Goal: Information Seeking & Learning: Learn about a topic

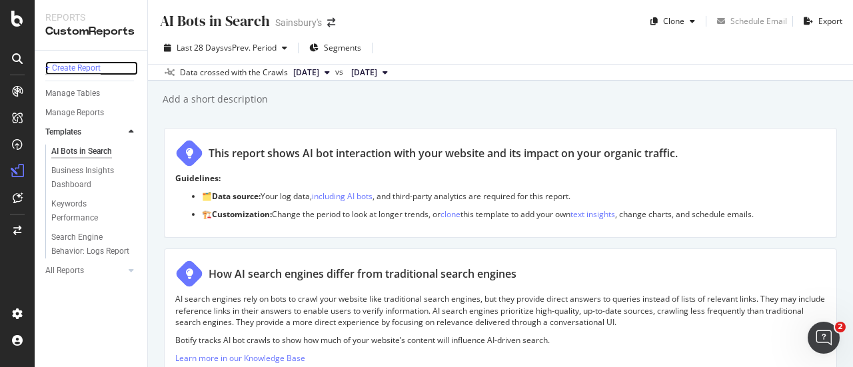
click at [84, 64] on div "+ Create Report" at bounding box center [72, 68] width 55 height 14
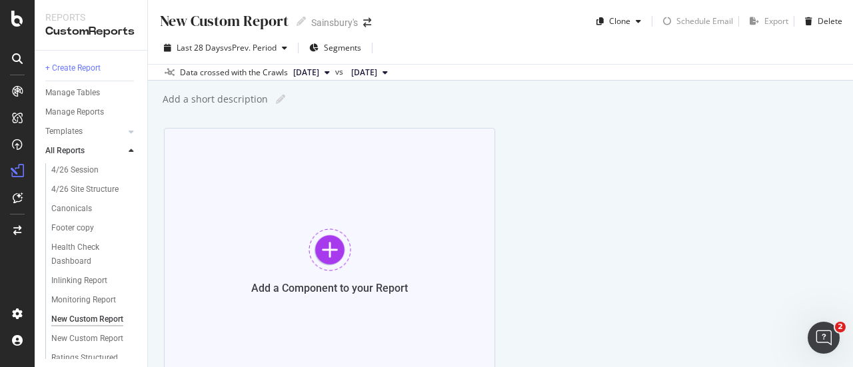
click at [321, 232] on div at bounding box center [329, 250] width 43 height 43
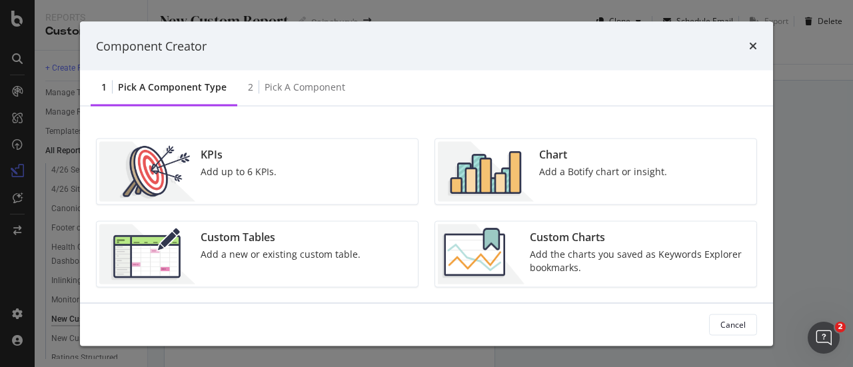
click at [555, 163] on div "Chart Add a Botify chart or insight." at bounding box center [603, 172] width 139 height 60
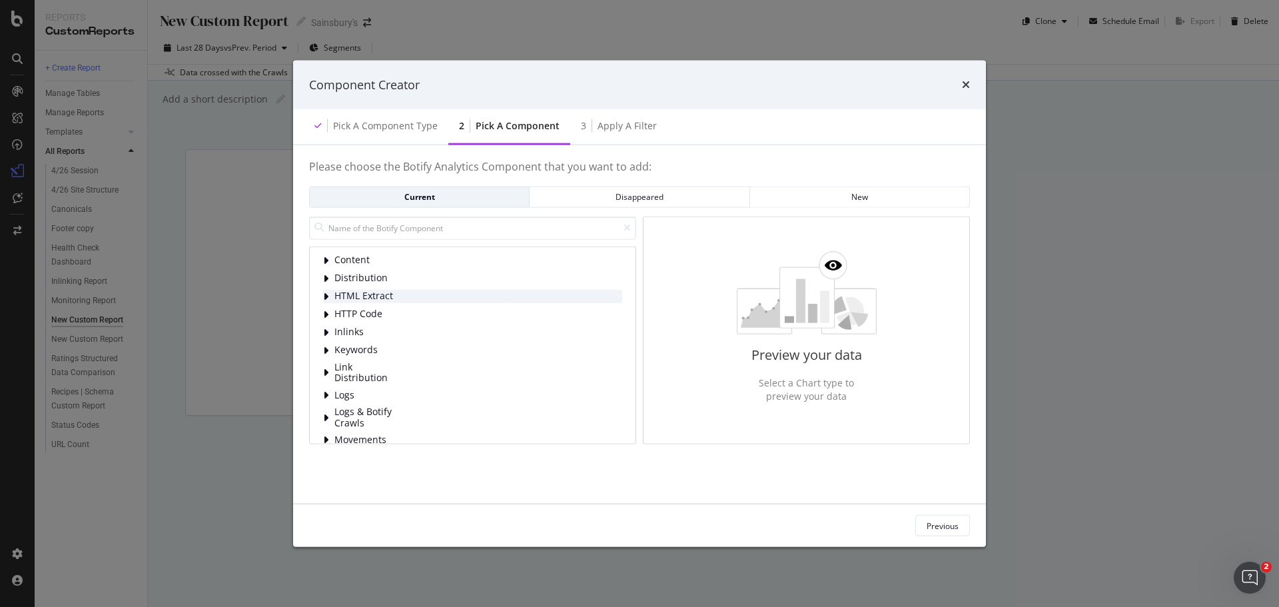
click at [328, 298] on div "modal" at bounding box center [327, 295] width 8 height 13
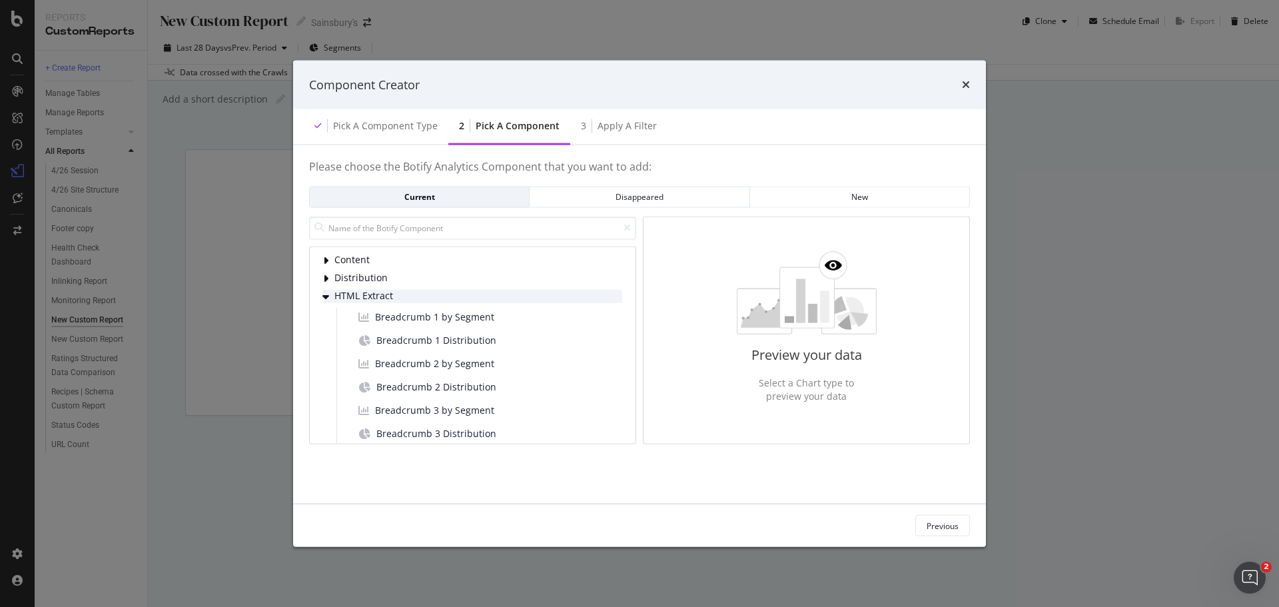
click at [325, 296] on icon "modal" at bounding box center [325, 295] width 7 height 11
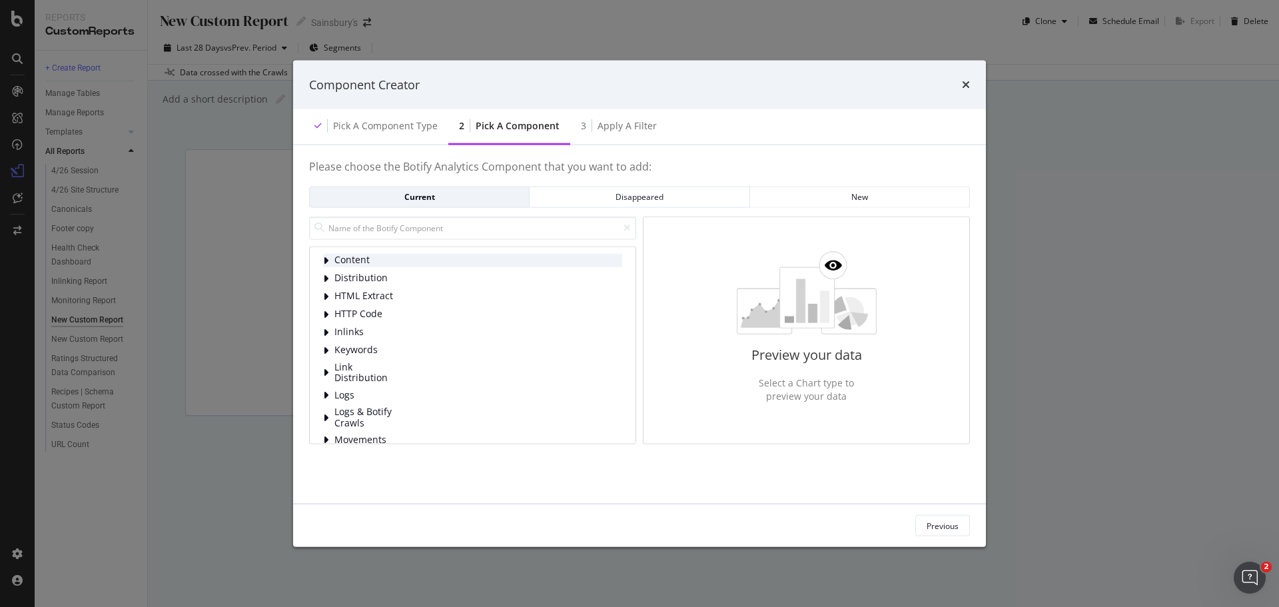
click at [326, 260] on icon "modal" at bounding box center [325, 260] width 5 height 11
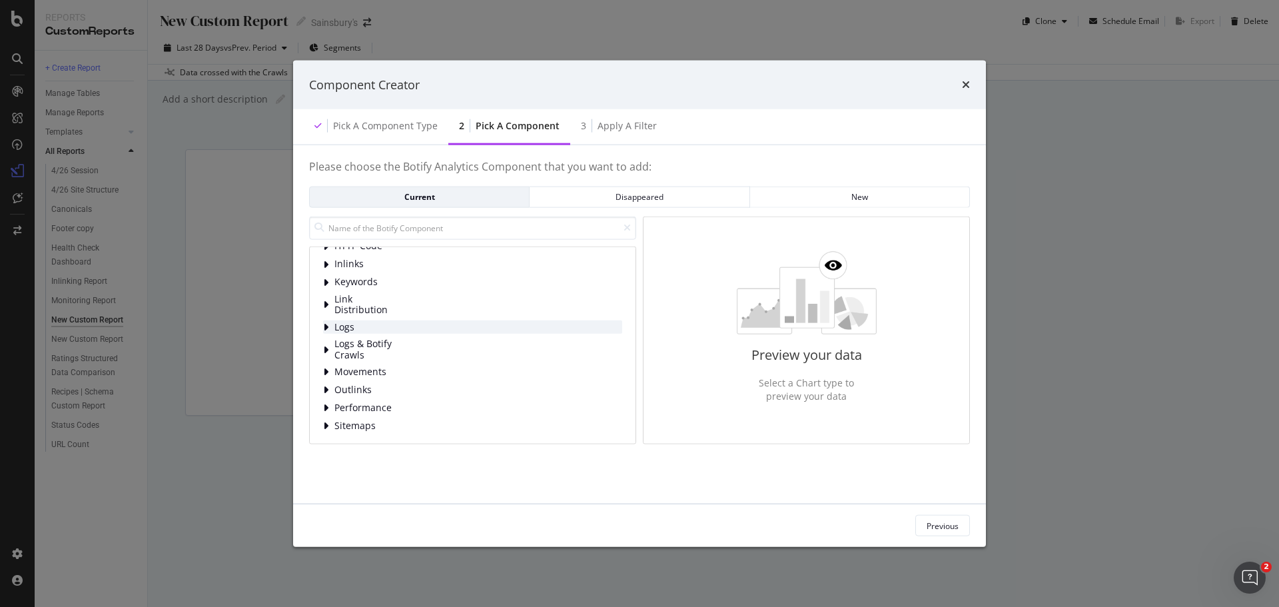
click at [325, 326] on icon "modal" at bounding box center [325, 327] width 5 height 11
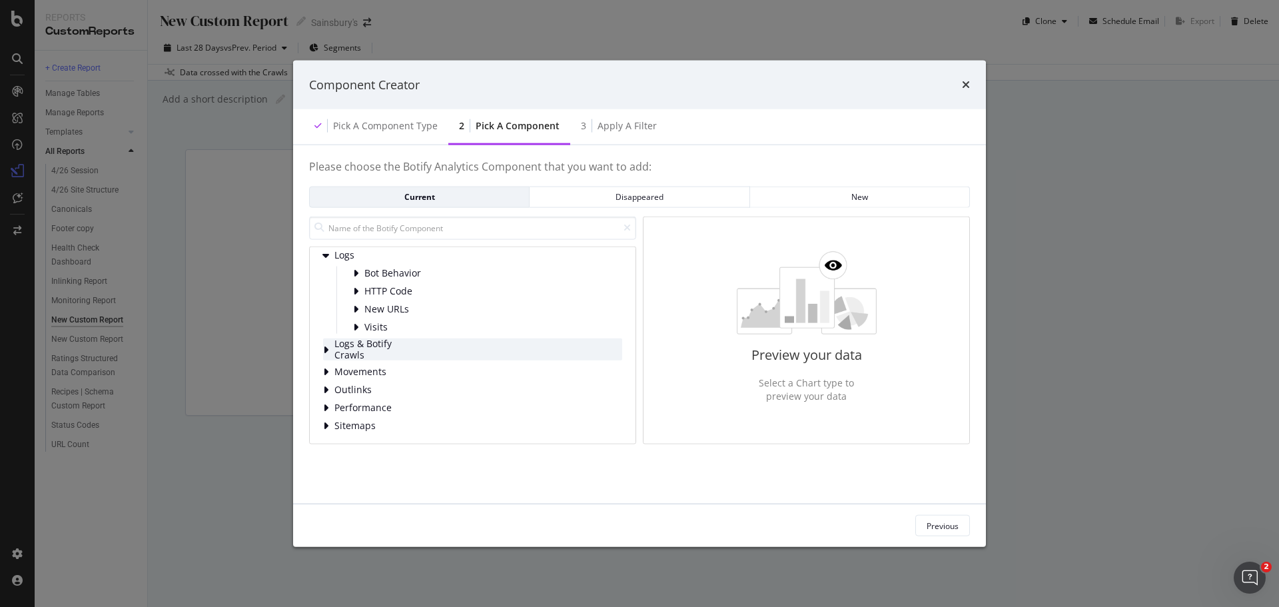
click at [325, 350] on icon "modal" at bounding box center [325, 349] width 5 height 11
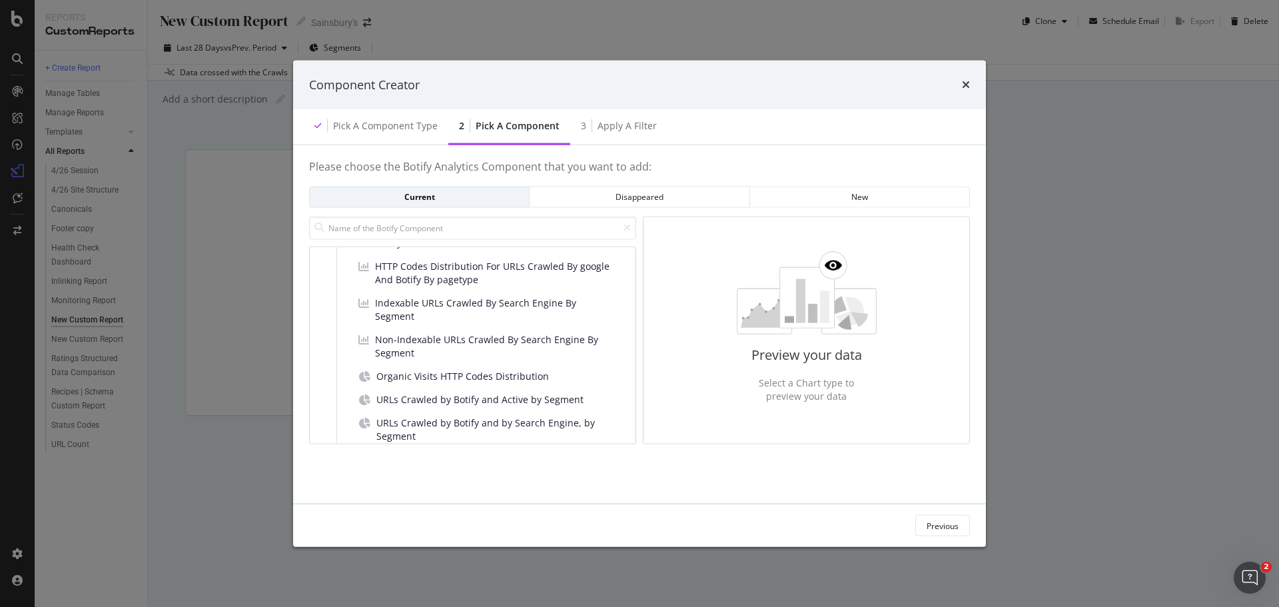
scroll to position [979, 0]
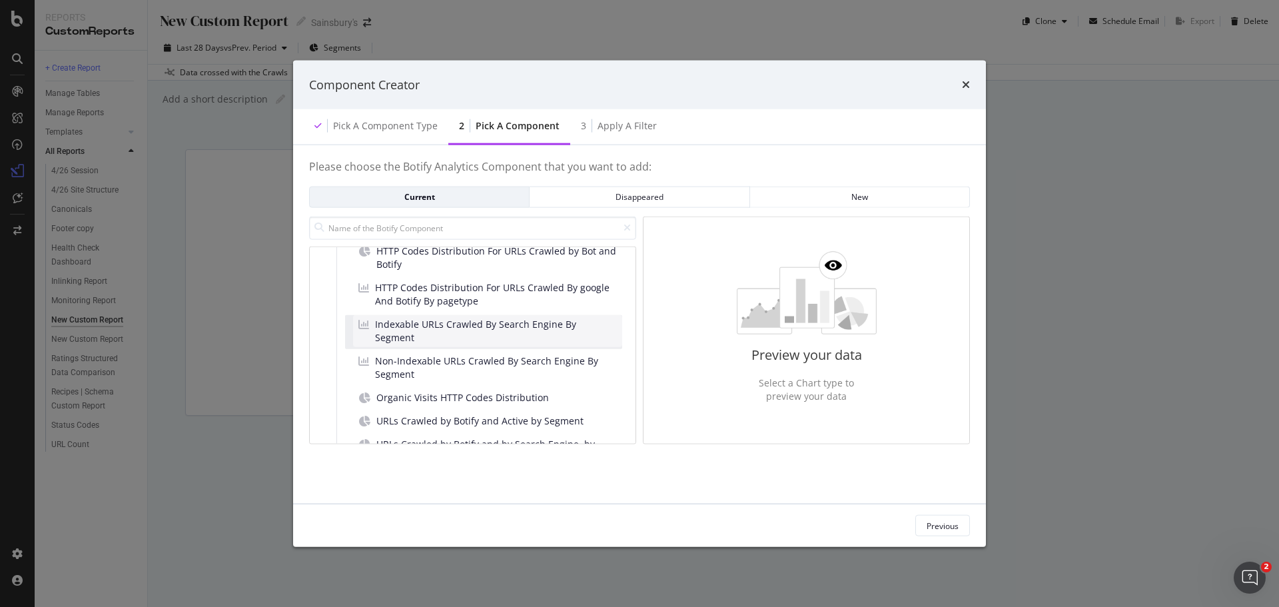
click at [424, 330] on span "Indexable URLs Crawled By Search Engine By Segment" at bounding box center [496, 331] width 242 height 27
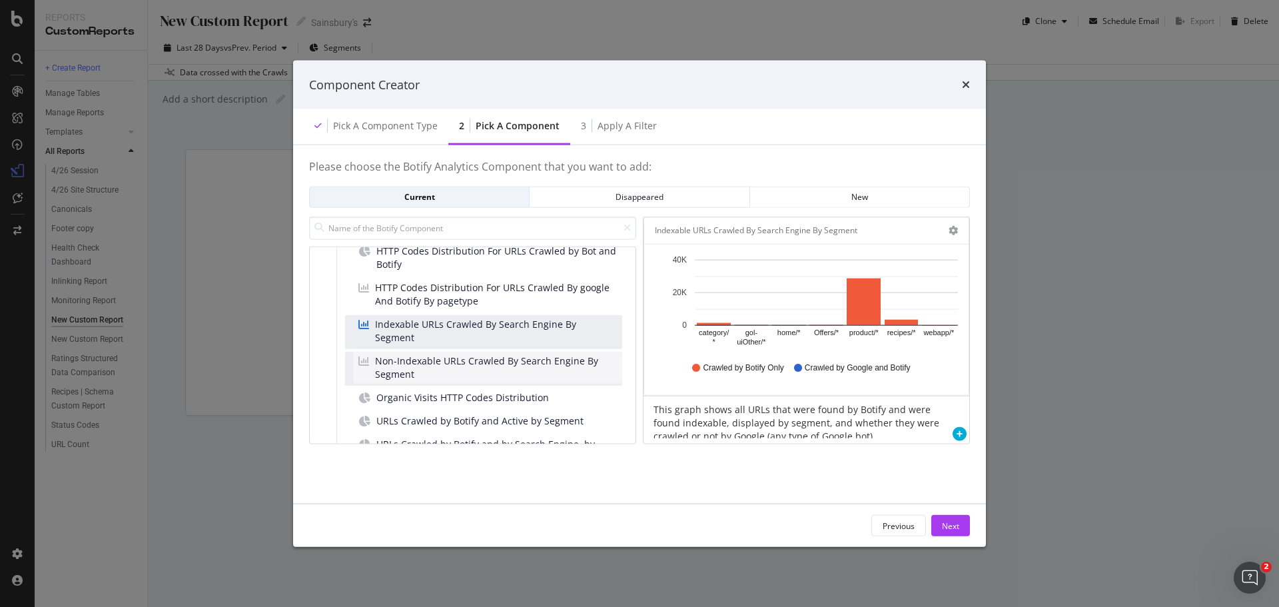
click at [436, 366] on span "Non-Indexable URLs Crawled By Search Engine By Segment" at bounding box center [496, 367] width 242 height 27
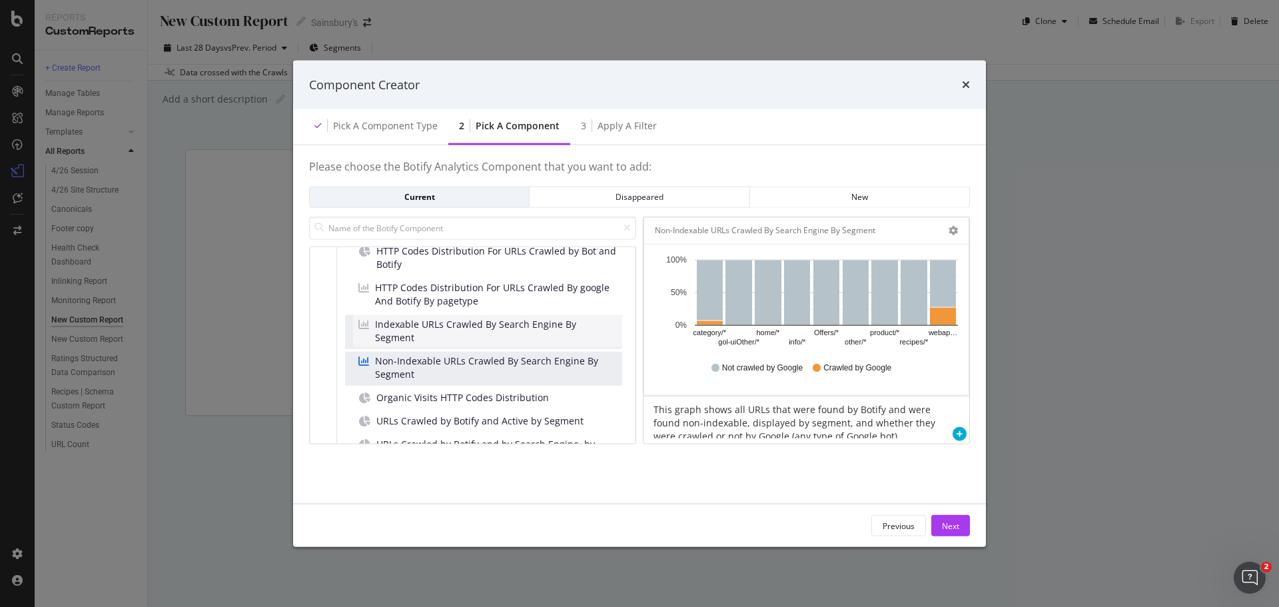
click at [440, 334] on span "Indexable URLs Crawled By Search Engine By Segment" at bounding box center [496, 331] width 242 height 27
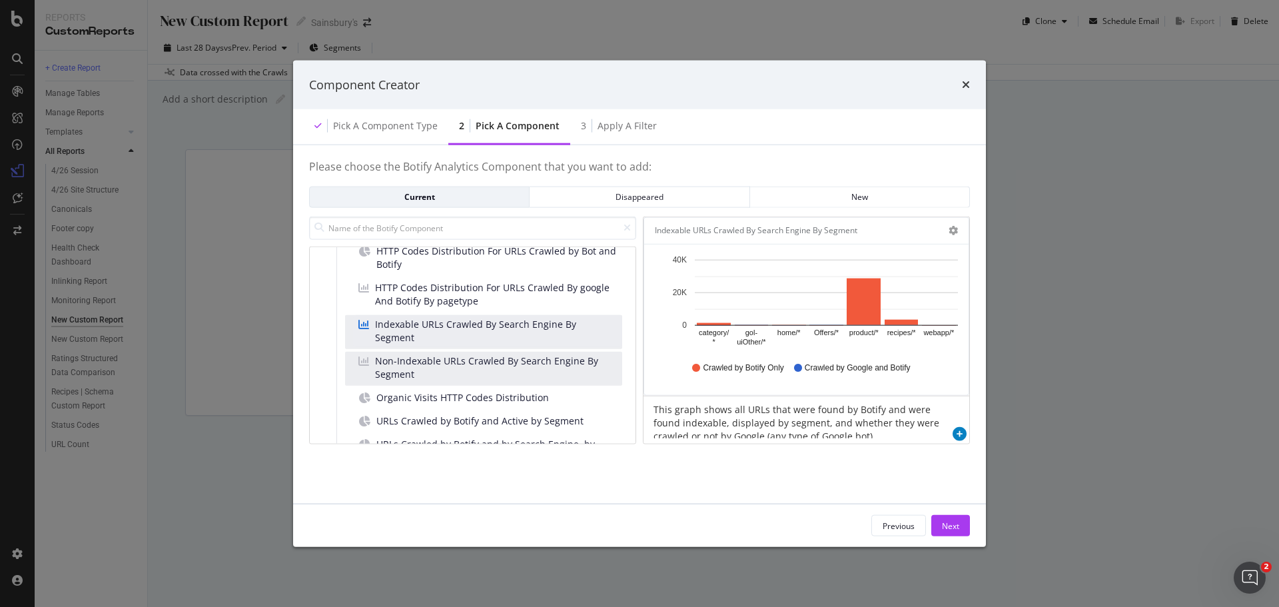
click at [852, 366] on icon "modal" at bounding box center [960, 434] width 14 height 14
click at [852, 230] on icon "gear" at bounding box center [953, 230] width 9 height 9
click at [734, 366] on div "This graph shows all URLs that were found by Botify and were found indexable, d…" at bounding box center [797, 417] width 306 height 42
click at [852, 232] on icon "gear" at bounding box center [953, 230] width 9 height 9
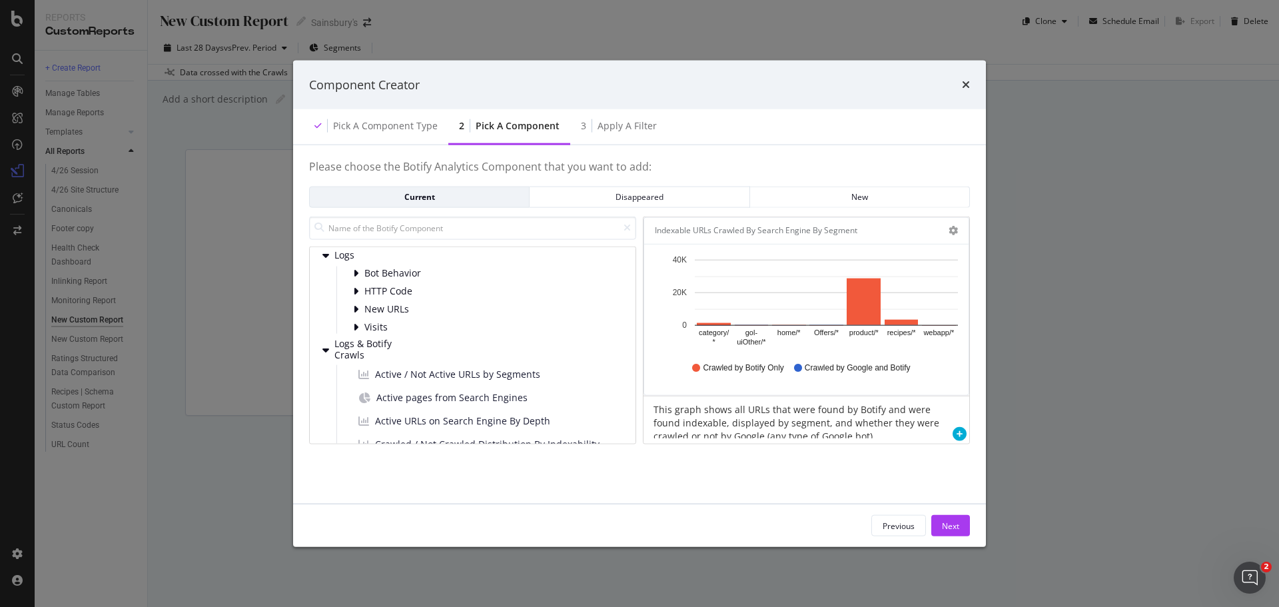
scroll to position [580, 0]
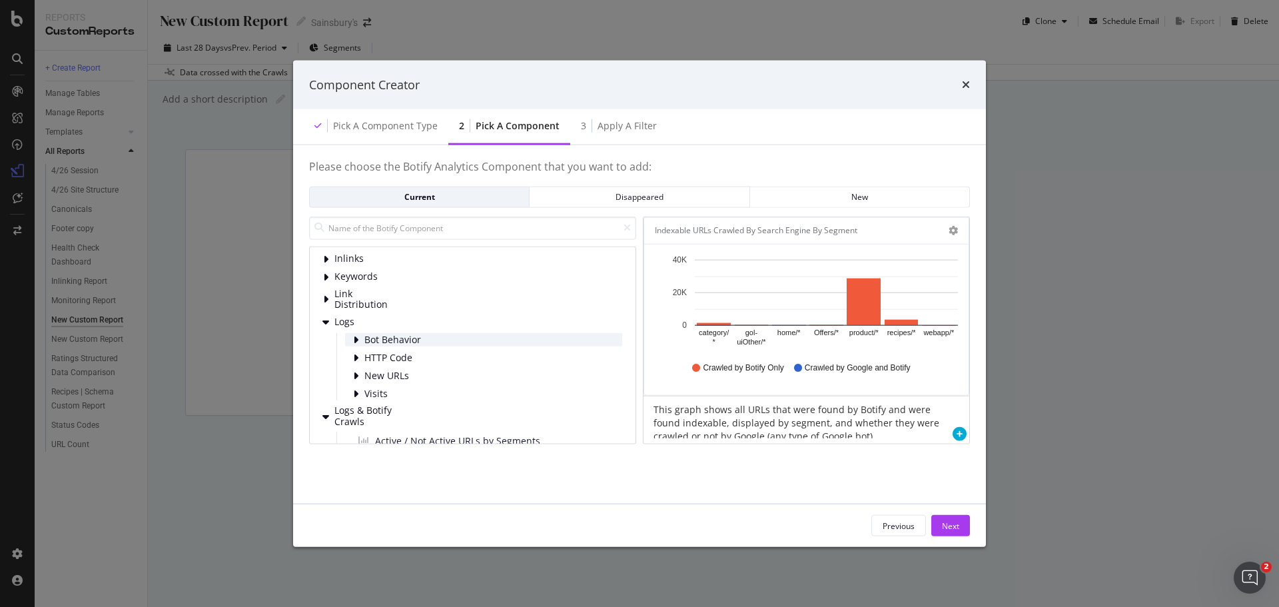
click at [356, 339] on icon "modal" at bounding box center [355, 339] width 5 height 11
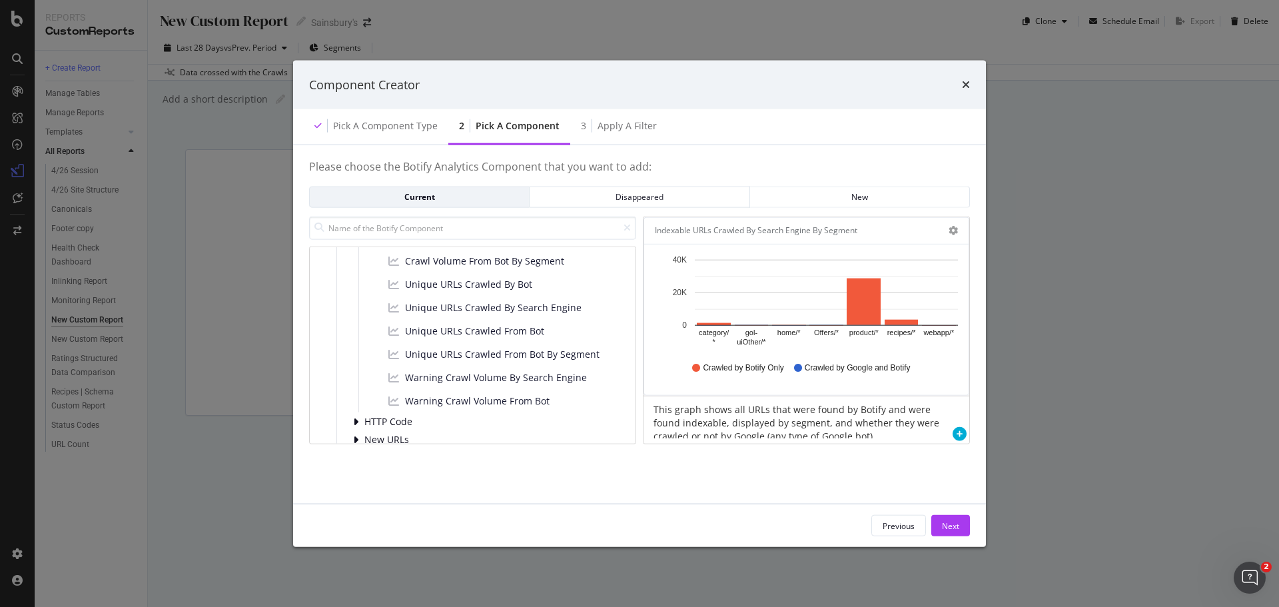
scroll to position [780, 0]
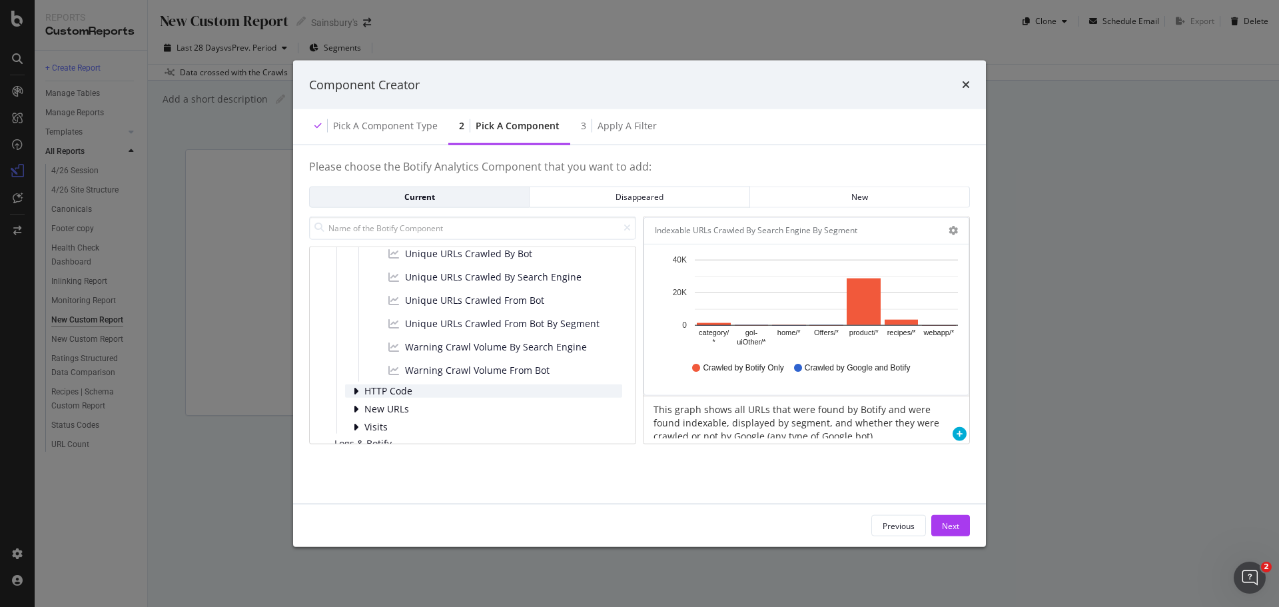
click at [356, 366] on icon "modal" at bounding box center [355, 391] width 5 height 11
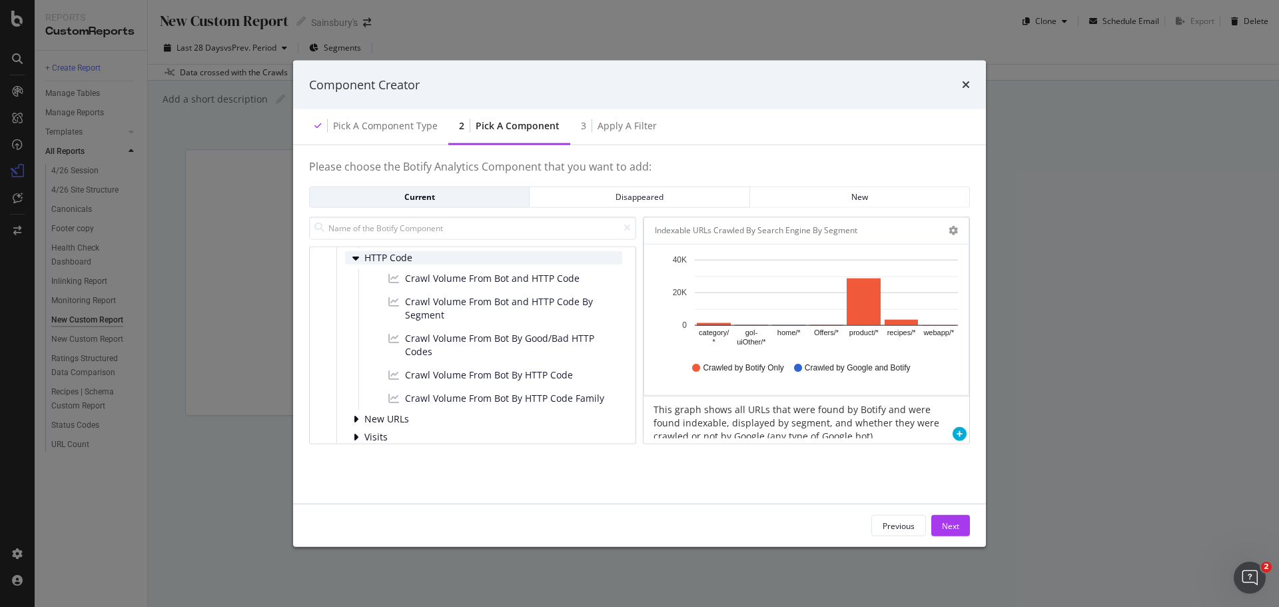
scroll to position [979, 0]
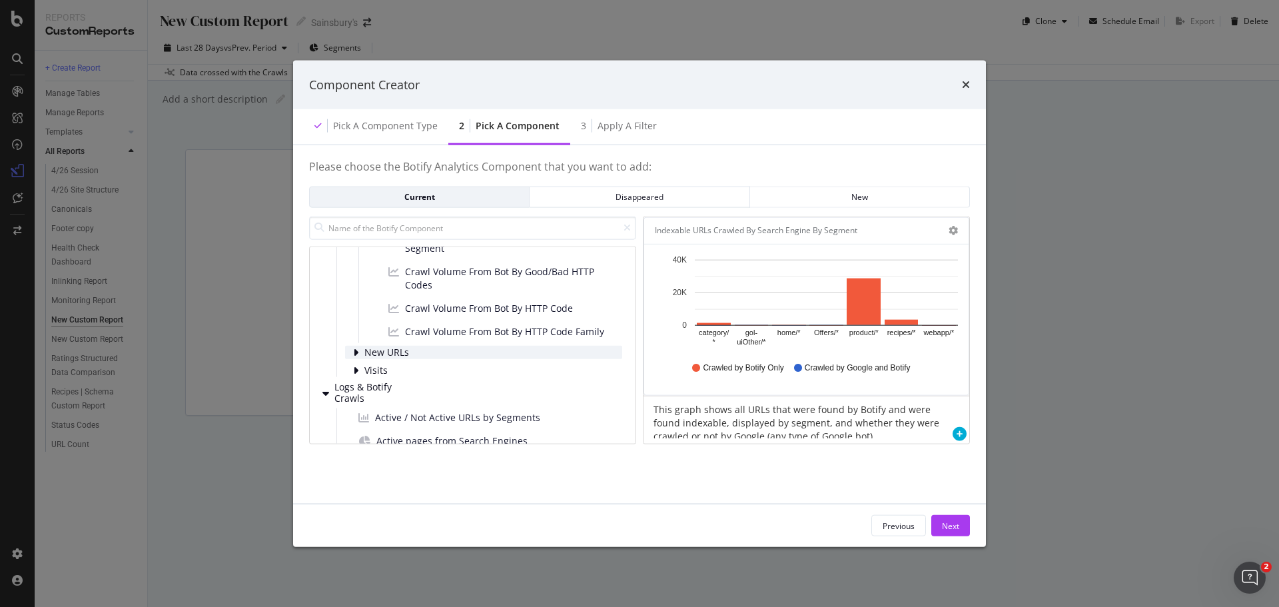
click at [355, 351] on icon "modal" at bounding box center [355, 352] width 5 height 11
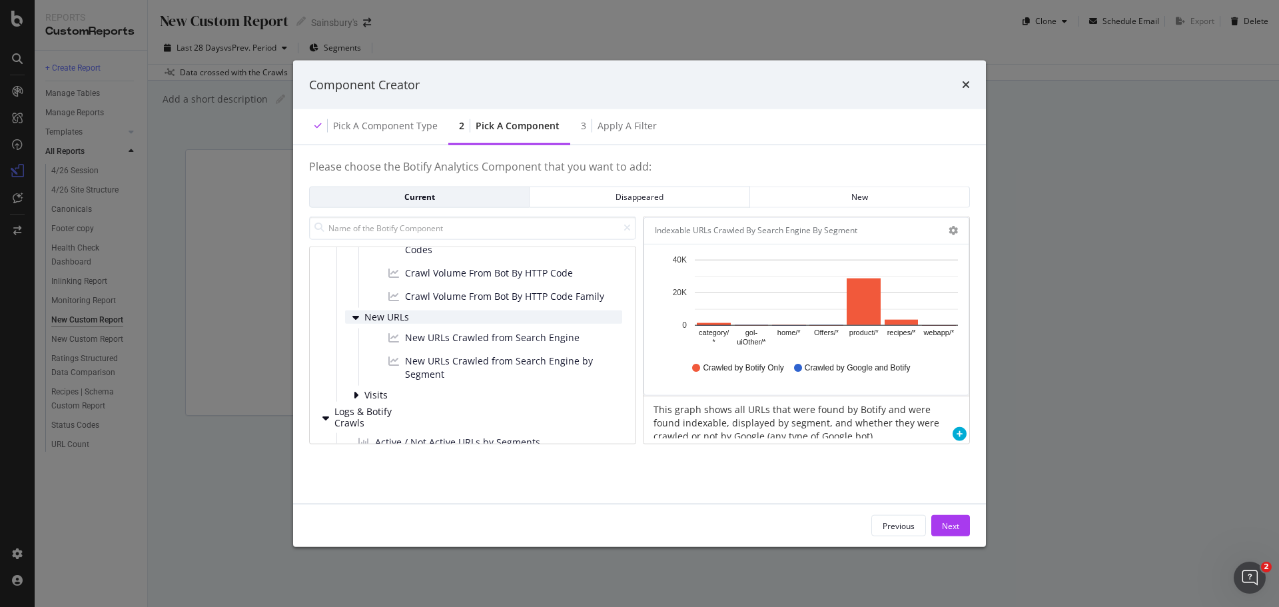
scroll to position [1046, 0]
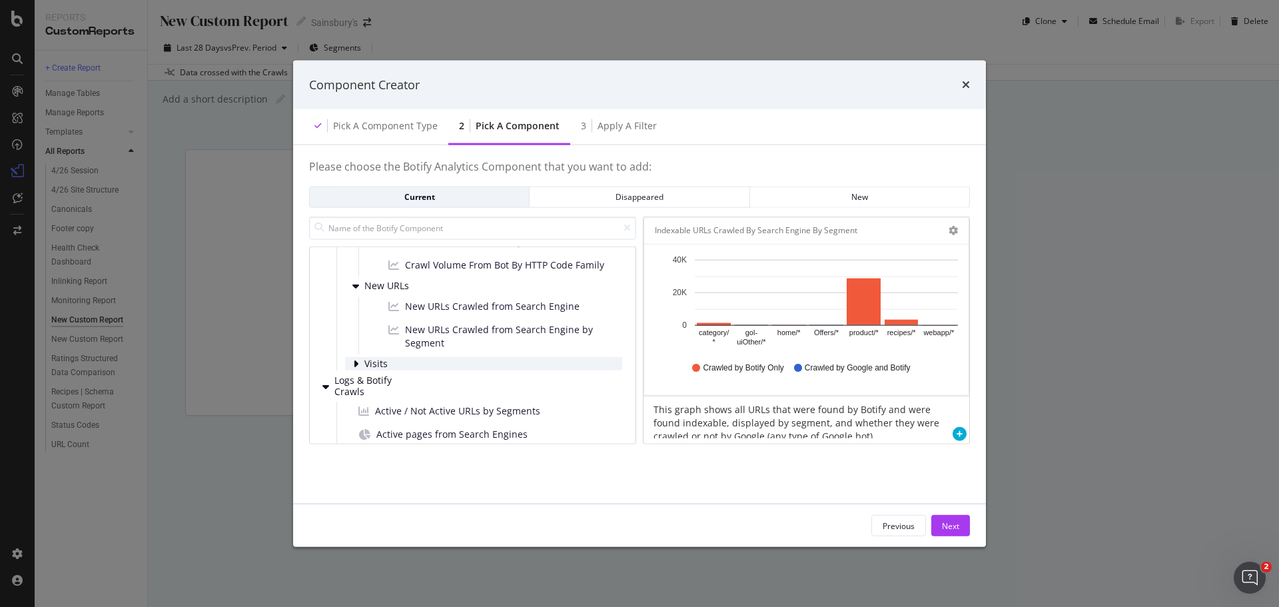
click at [354, 363] on icon "modal" at bounding box center [355, 363] width 5 height 11
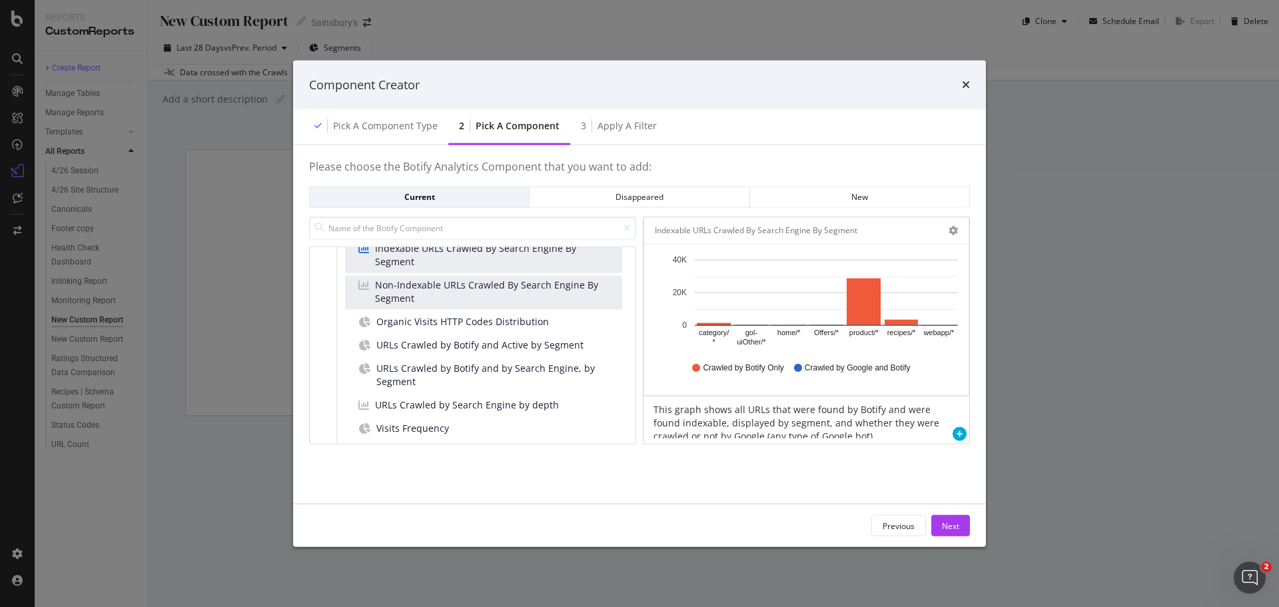
scroll to position [1646, 0]
click at [632, 197] on div "Disappeared" at bounding box center [639, 196] width 198 height 11
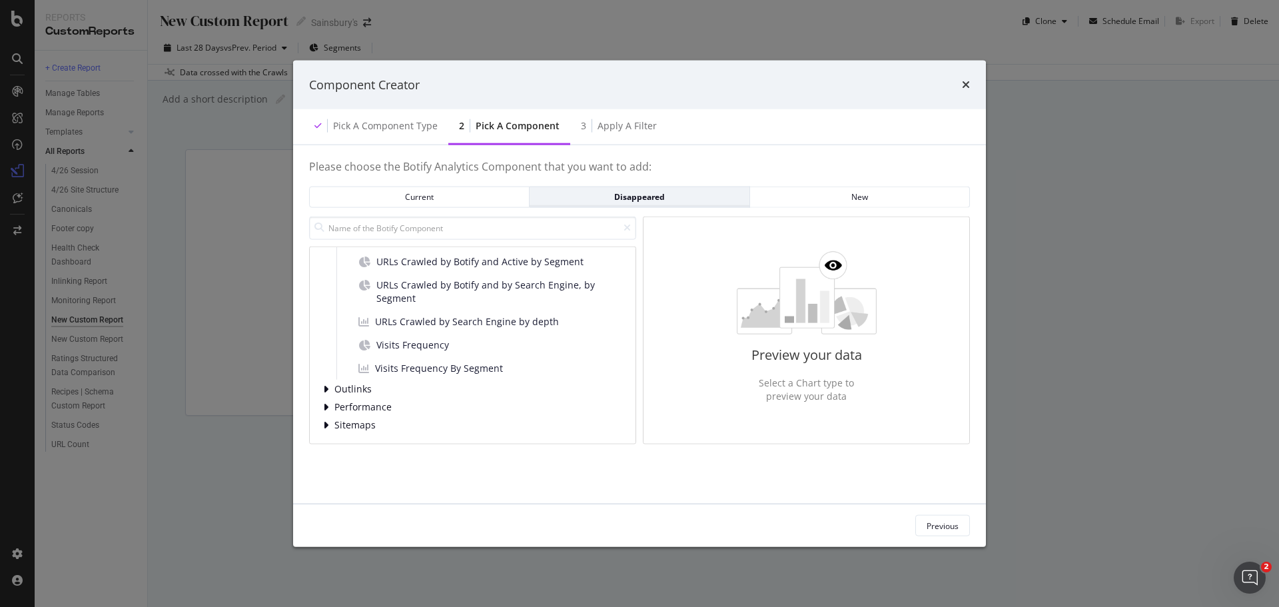
scroll to position [938, 0]
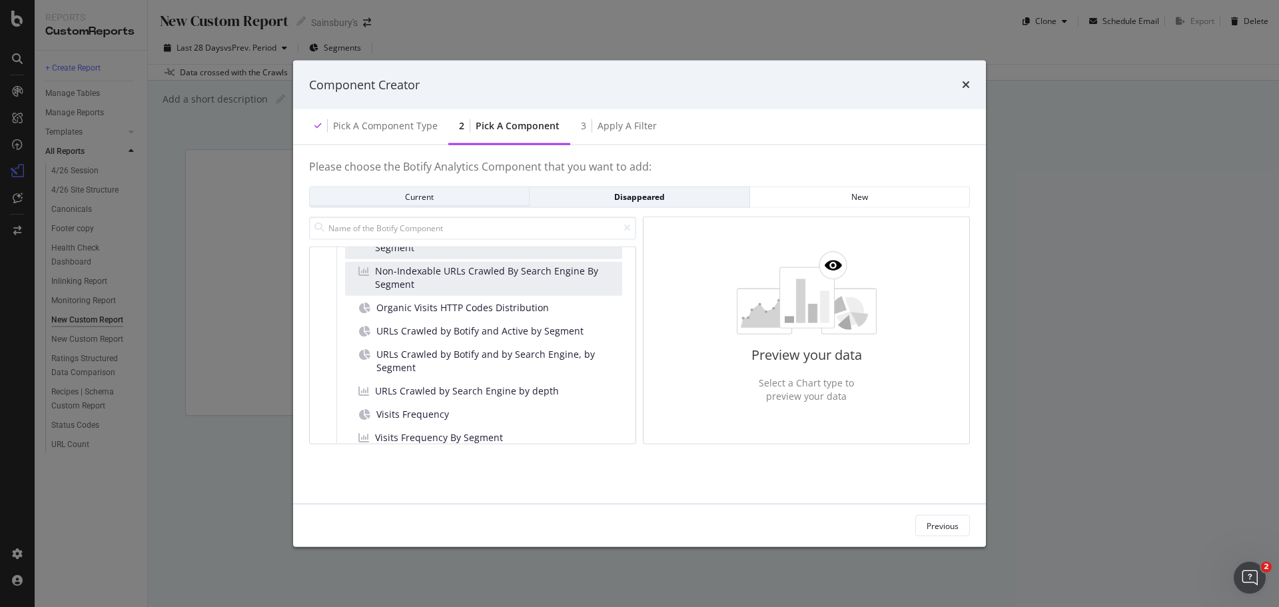
click at [428, 195] on div "Current" at bounding box center [419, 196] width 198 height 11
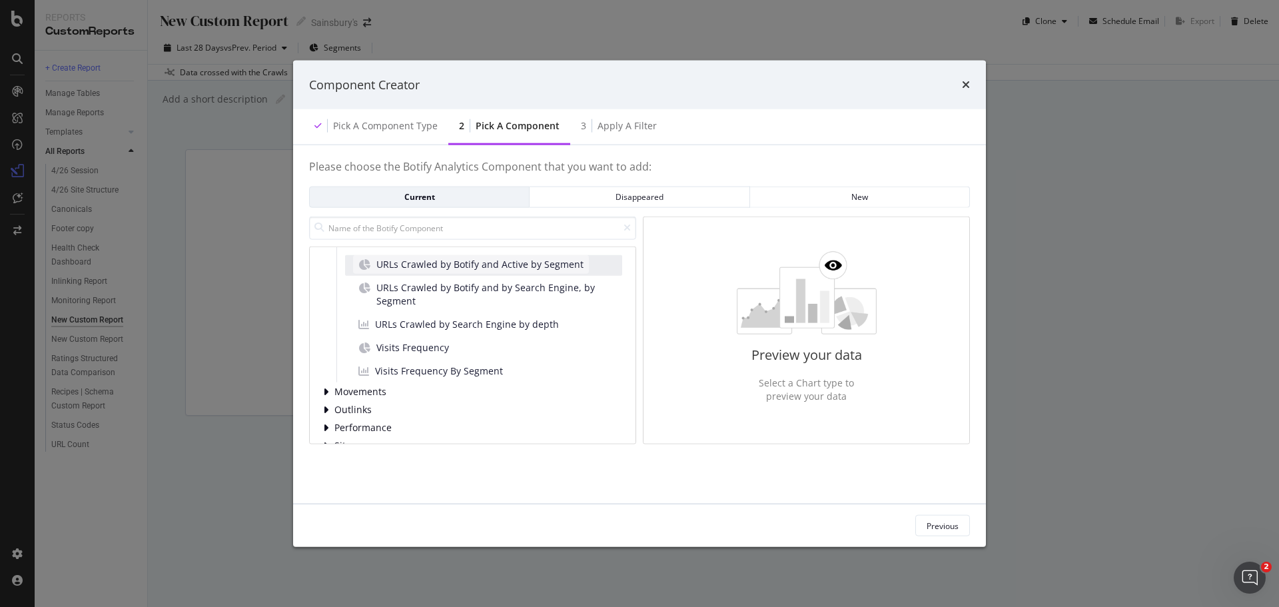
scroll to position [1084, 0]
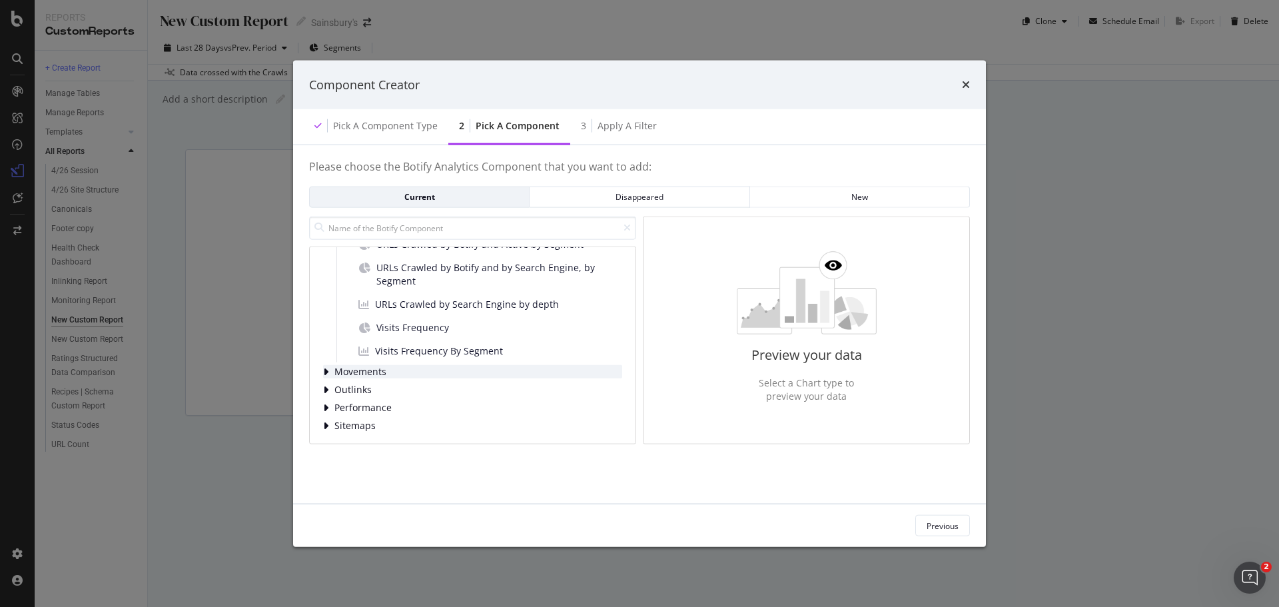
click at [327, 366] on icon "modal" at bounding box center [325, 371] width 5 height 11
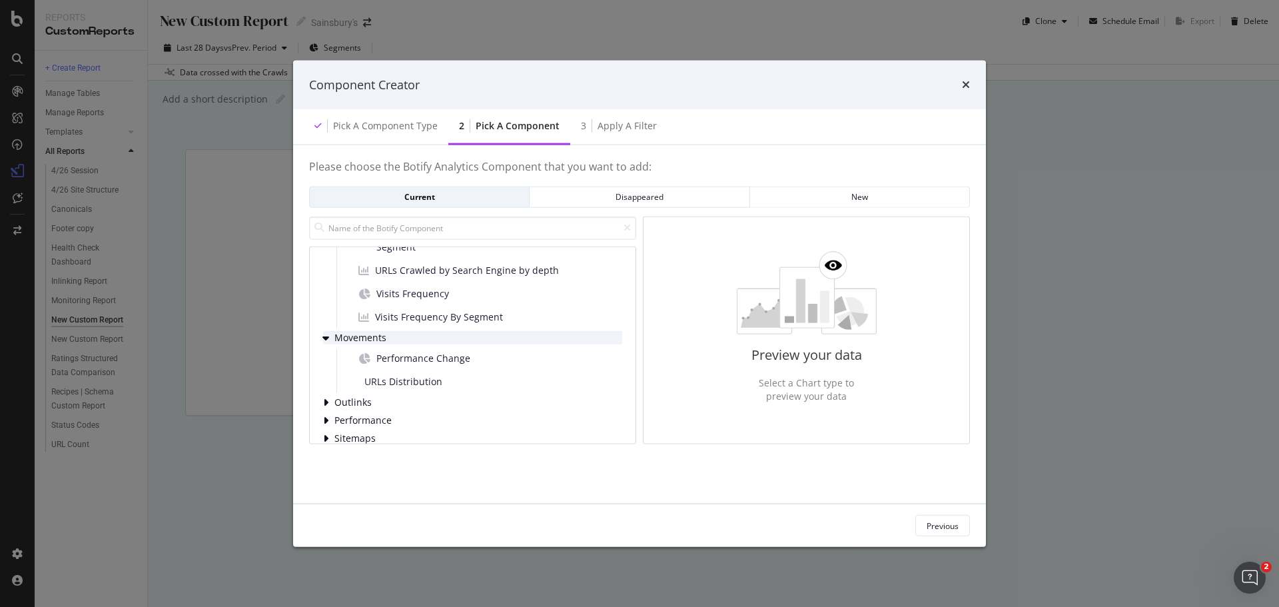
scroll to position [1131, 0]
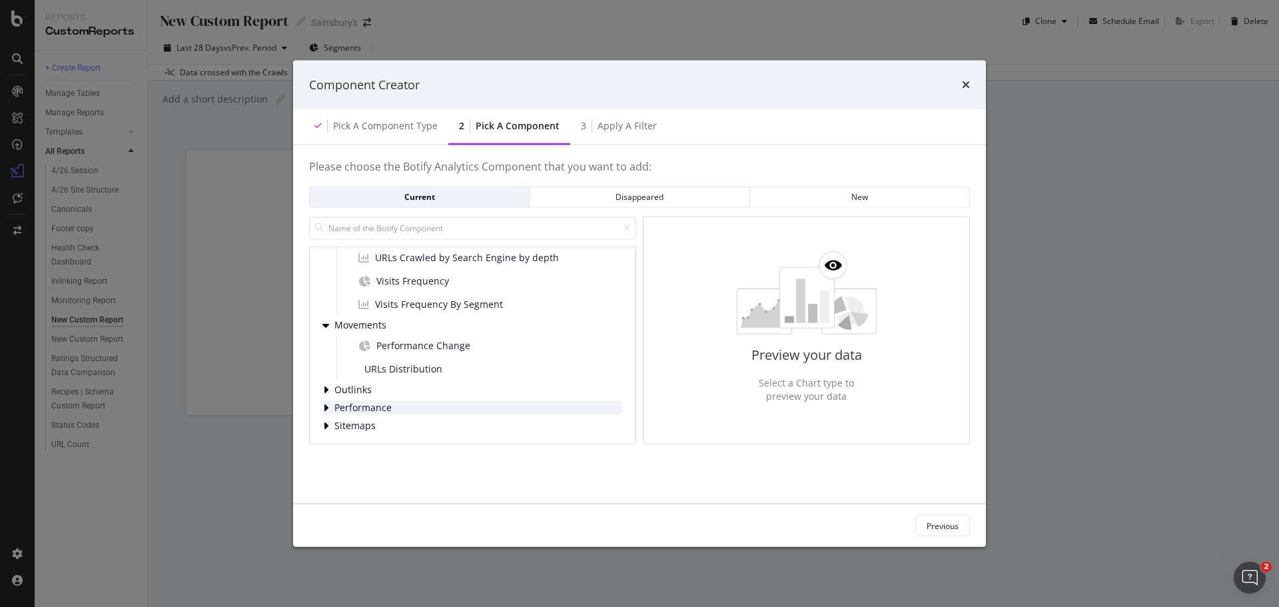
click at [327, 366] on icon "modal" at bounding box center [325, 407] width 5 height 11
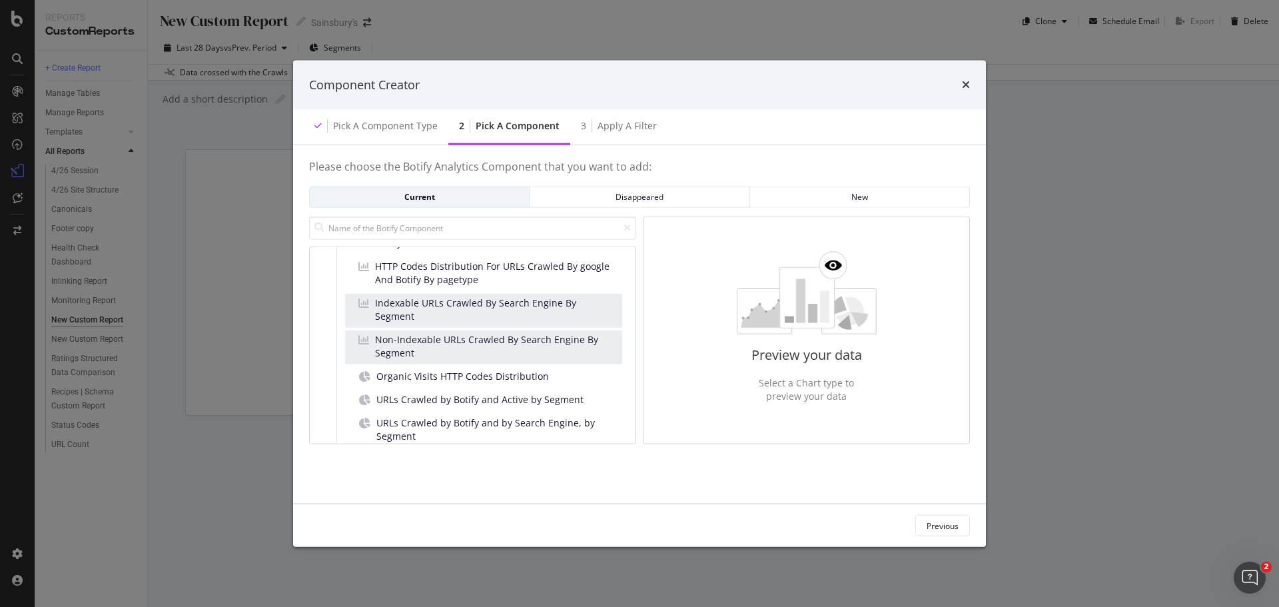
scroll to position [907, 0]
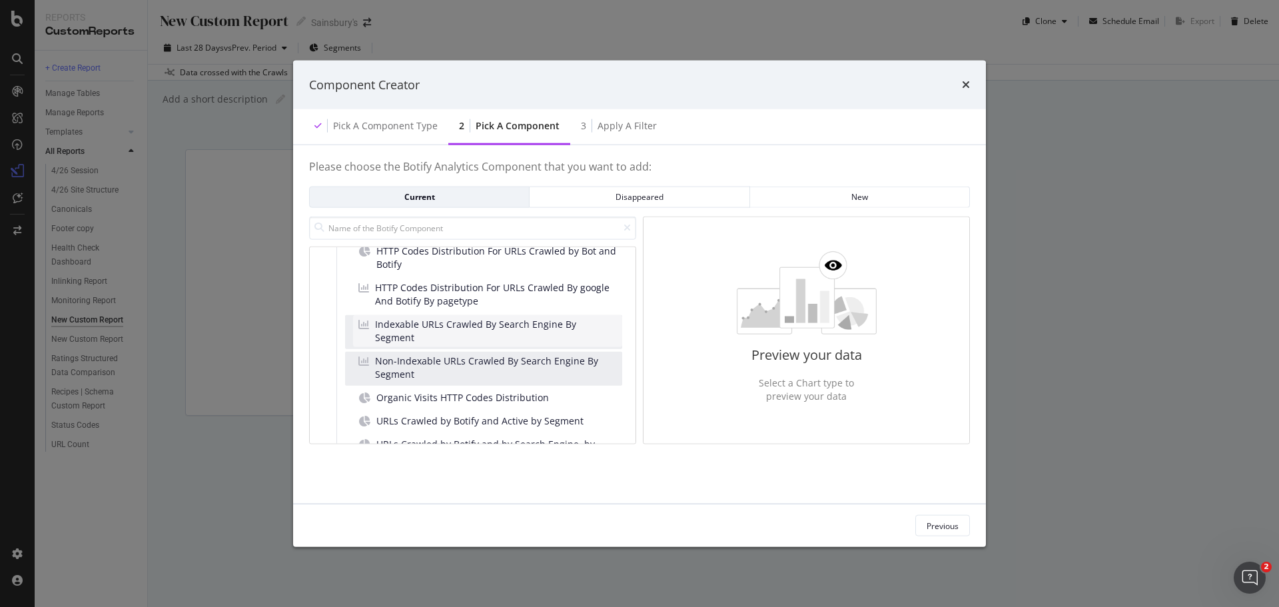
click at [425, 331] on span "Indexable URLs Crawled By Search Engine By Segment" at bounding box center [496, 331] width 242 height 27
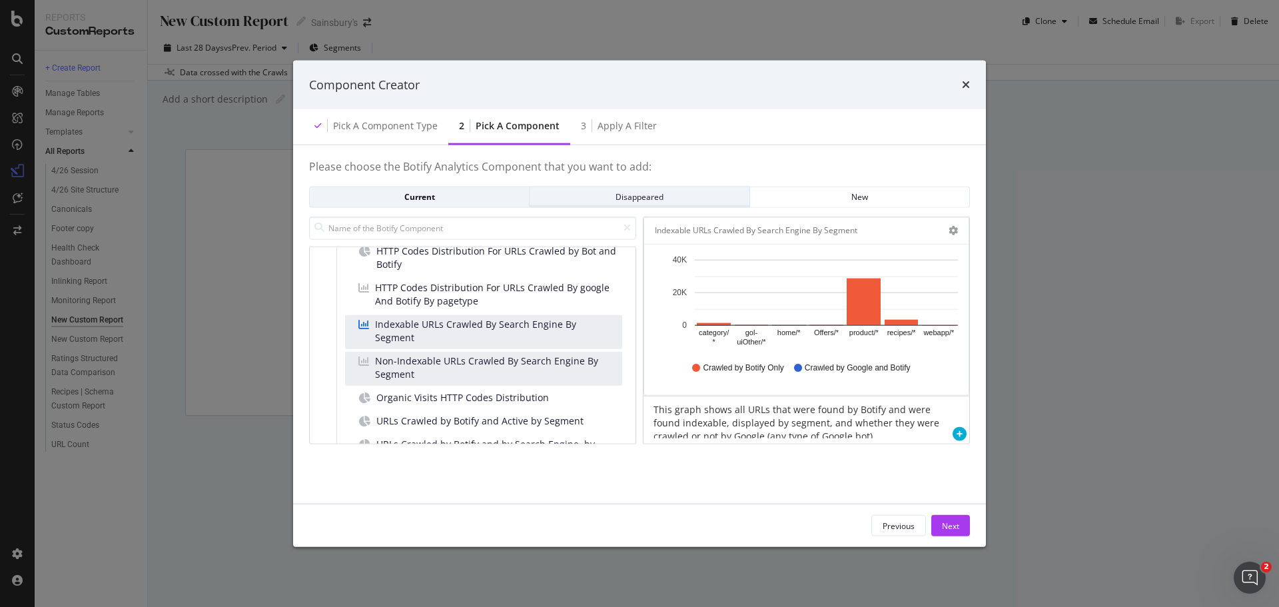
click at [598, 195] on div "Disappeared" at bounding box center [639, 196] width 198 height 11
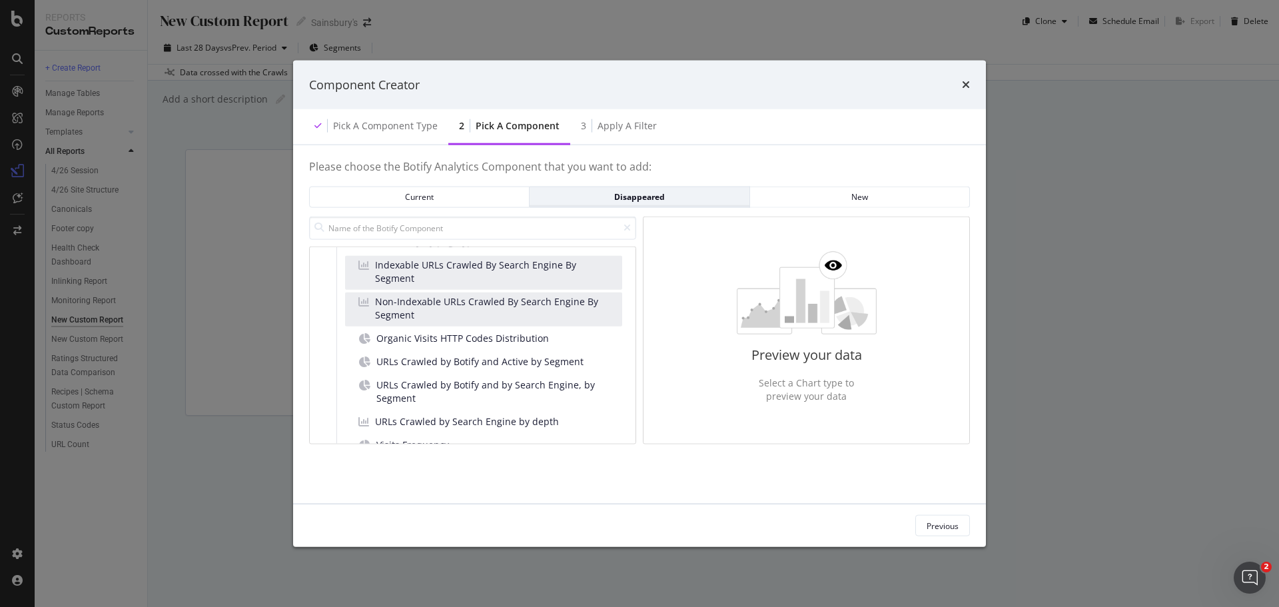
scroll to position [848, 0]
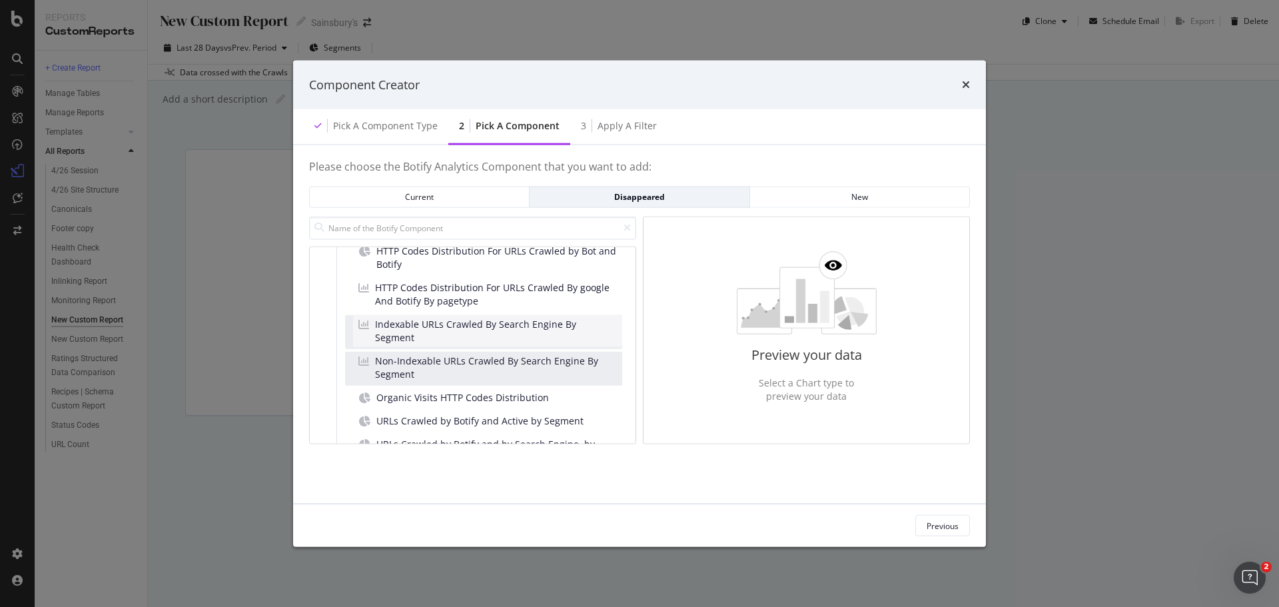
click at [526, 337] on span "Indexable URLs Crawled By Search Engine By Segment" at bounding box center [496, 331] width 242 height 27
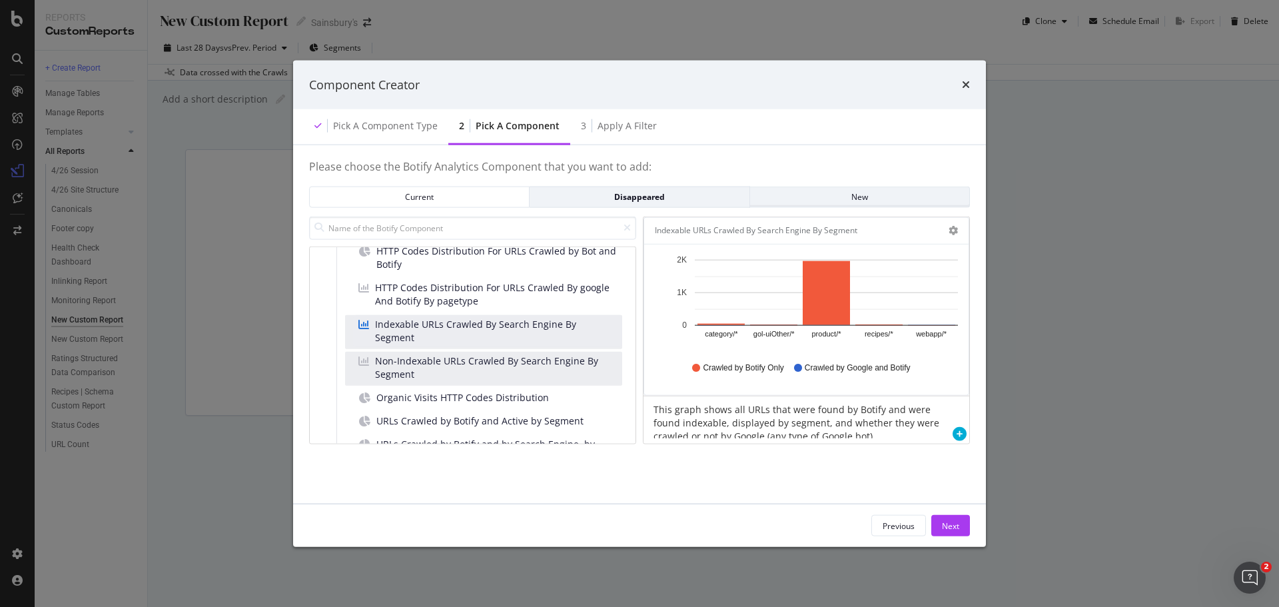
click at [852, 195] on div "New" at bounding box center [860, 196] width 198 height 11
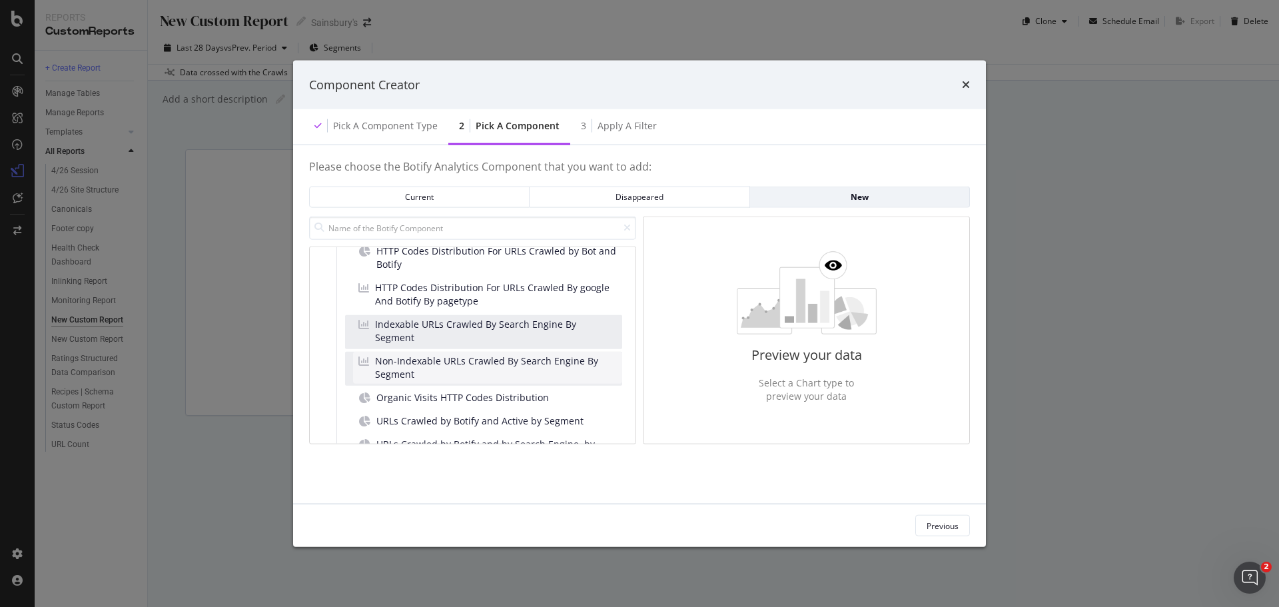
click at [438, 366] on span "Non-Indexable URLs Crawled By Search Engine By Segment" at bounding box center [496, 367] width 242 height 27
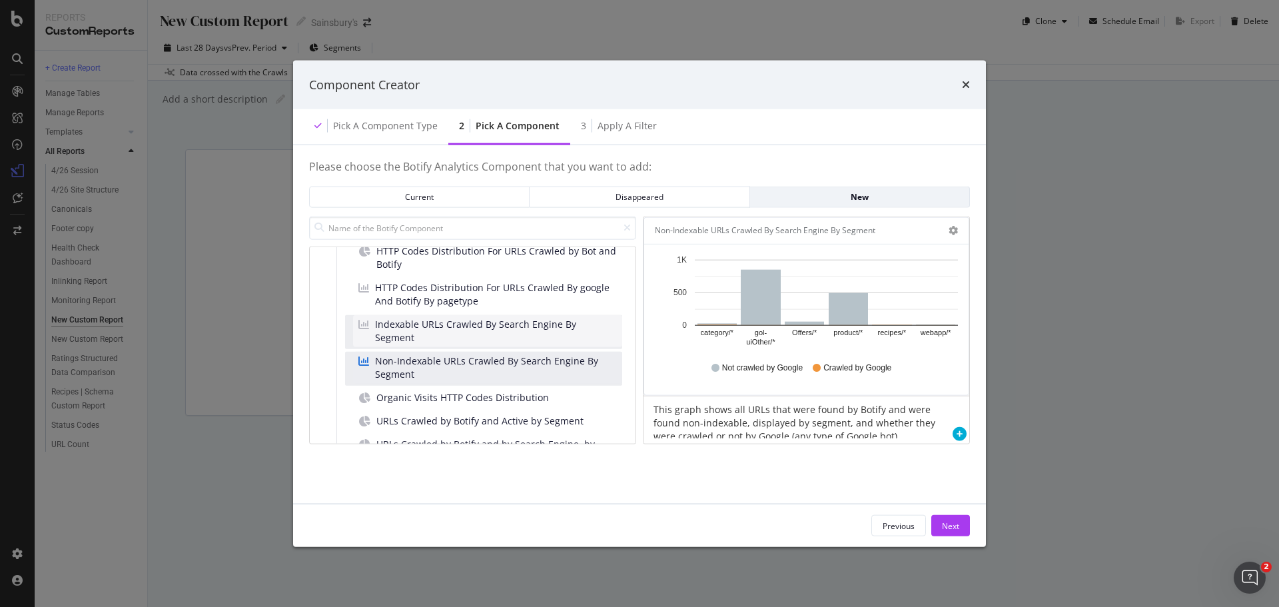
click at [452, 328] on span "Indexable URLs Crawled By Search Engine By Segment" at bounding box center [496, 331] width 242 height 27
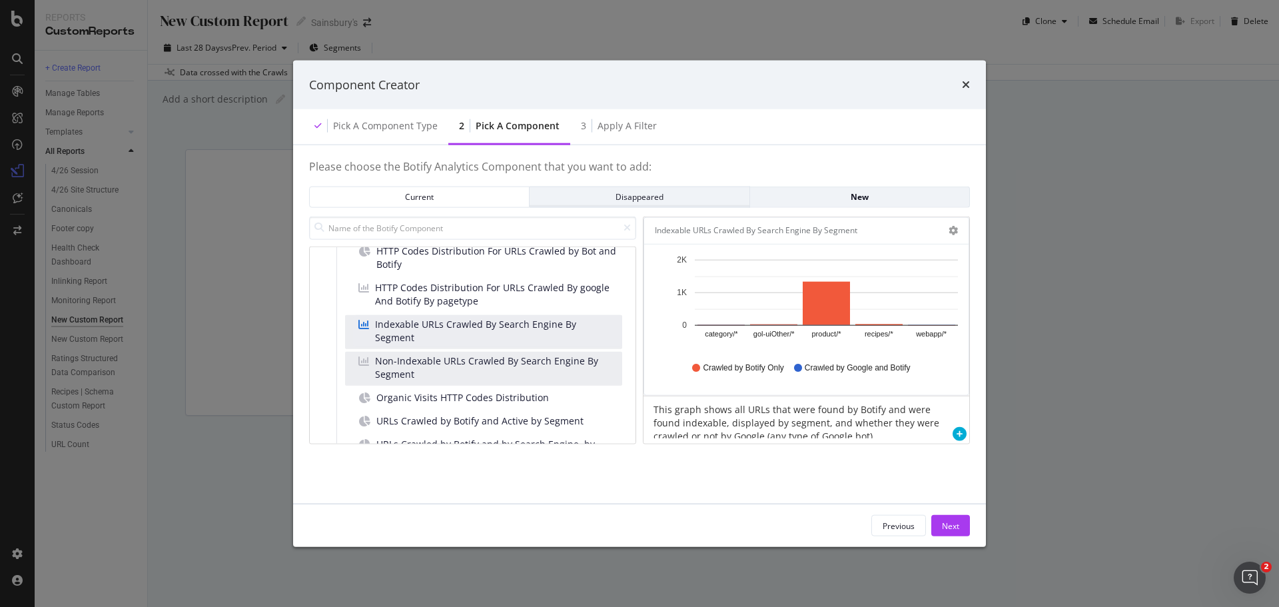
click at [630, 201] on div "Disappeared" at bounding box center [639, 196] width 198 height 11
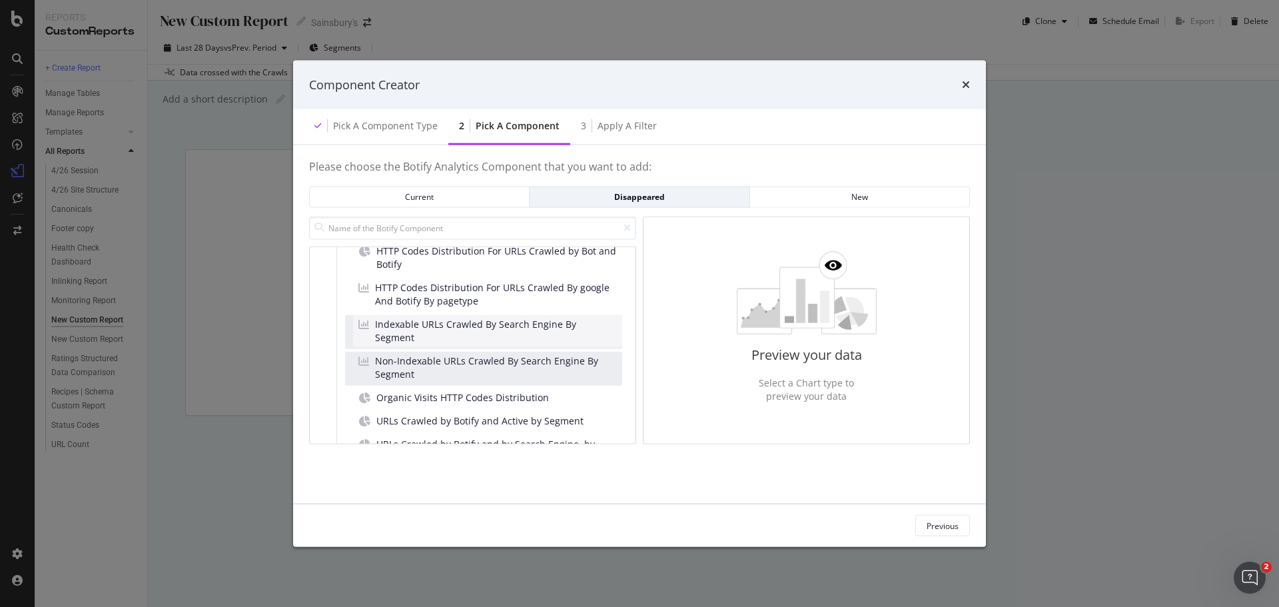
click at [544, 336] on span "Indexable URLs Crawled By Search Engine By Segment" at bounding box center [496, 331] width 242 height 27
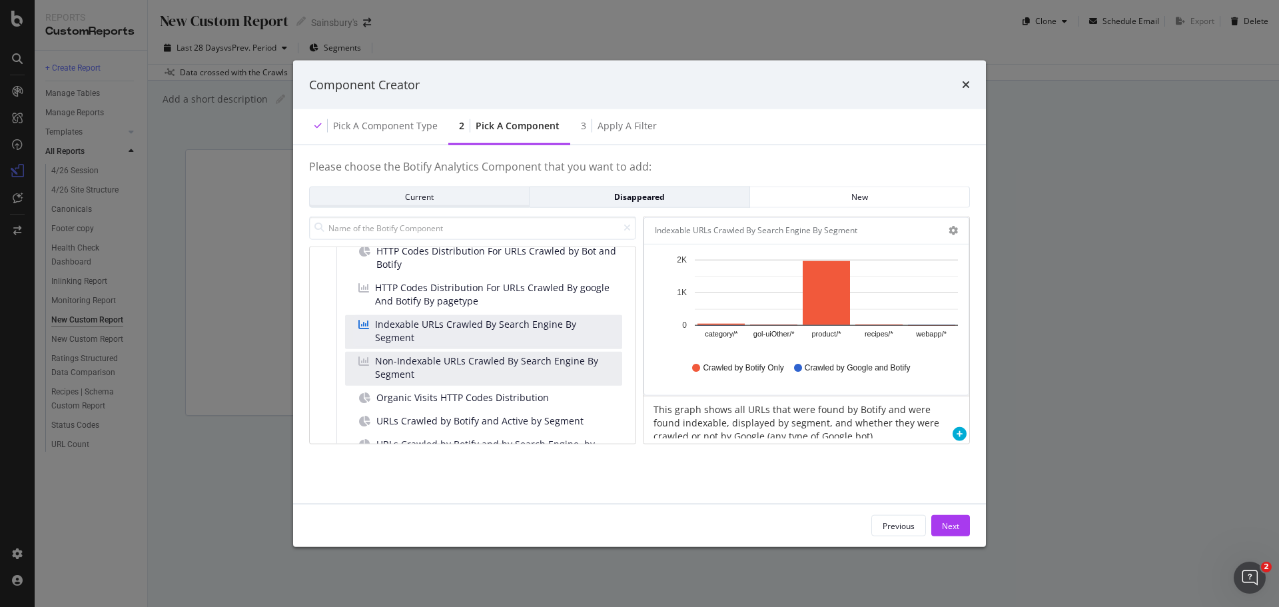
click at [458, 197] on div "Current" at bounding box center [419, 196] width 198 height 11
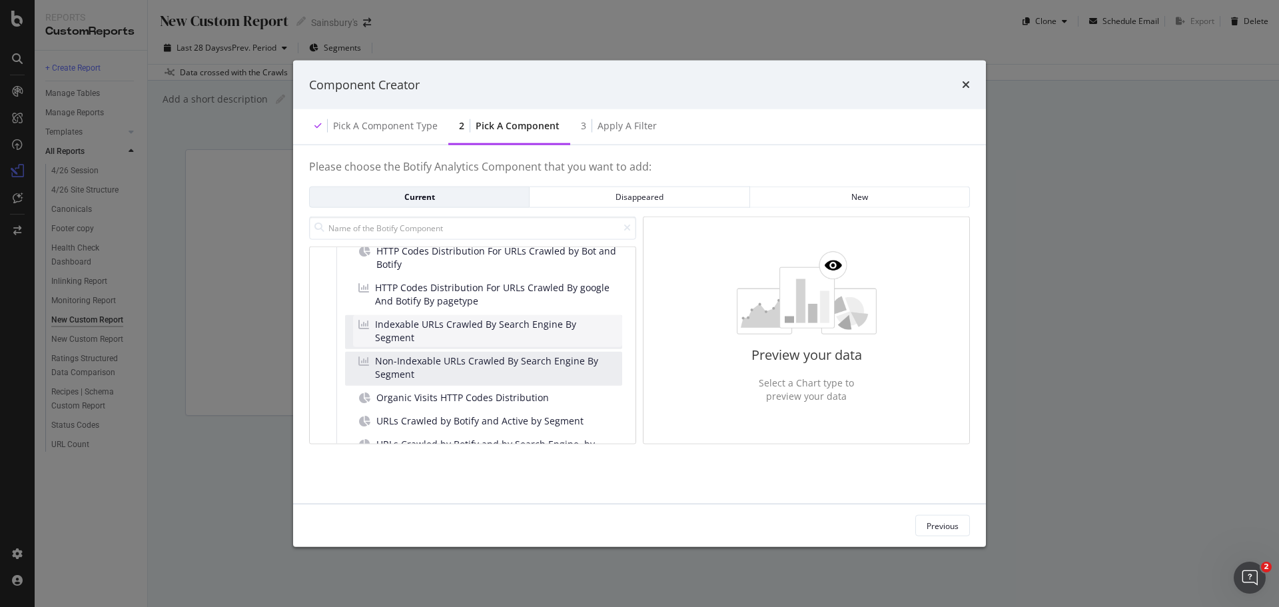
click at [466, 334] on span "Indexable URLs Crawled By Search Engine By Segment" at bounding box center [496, 331] width 242 height 27
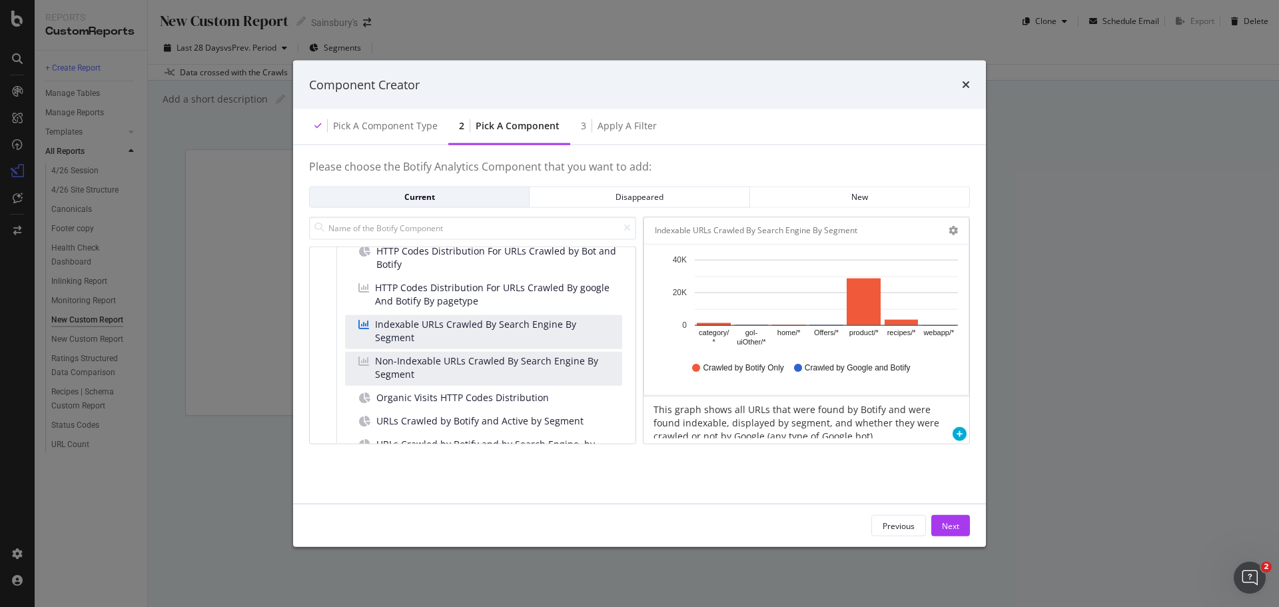
drag, startPoint x: 965, startPoint y: 84, endPoint x: 707, endPoint y: 49, distance: 260.8
click at [852, 84] on icon "times" at bounding box center [966, 84] width 8 height 11
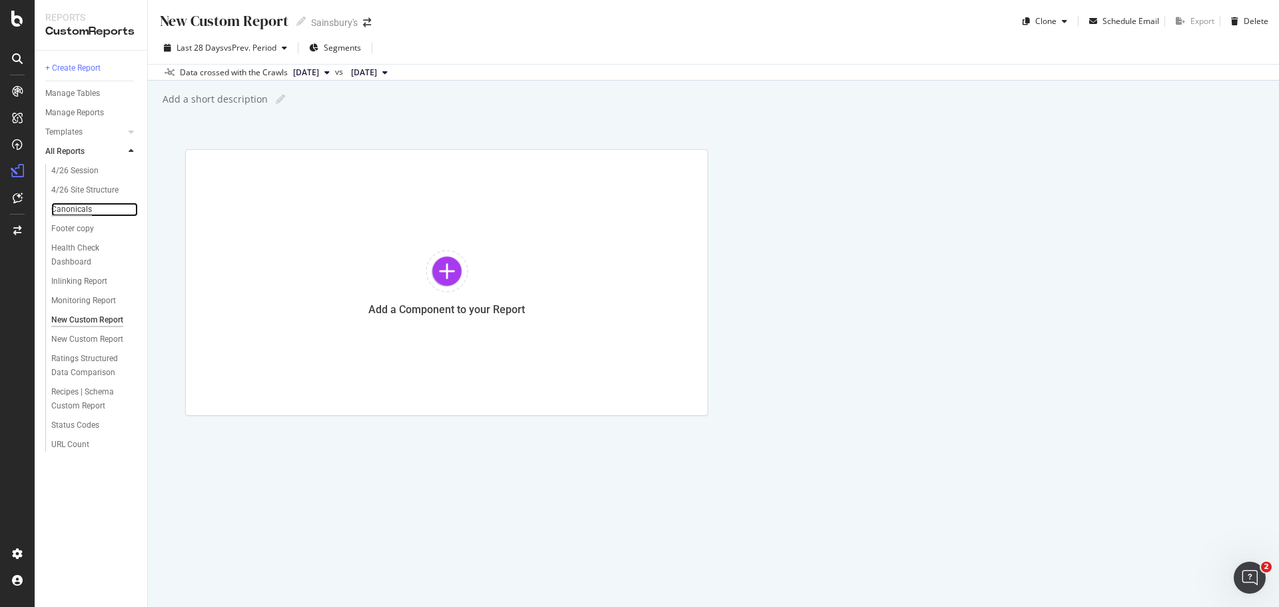
click at [69, 211] on div "Canonicals" at bounding box center [71, 210] width 41 height 14
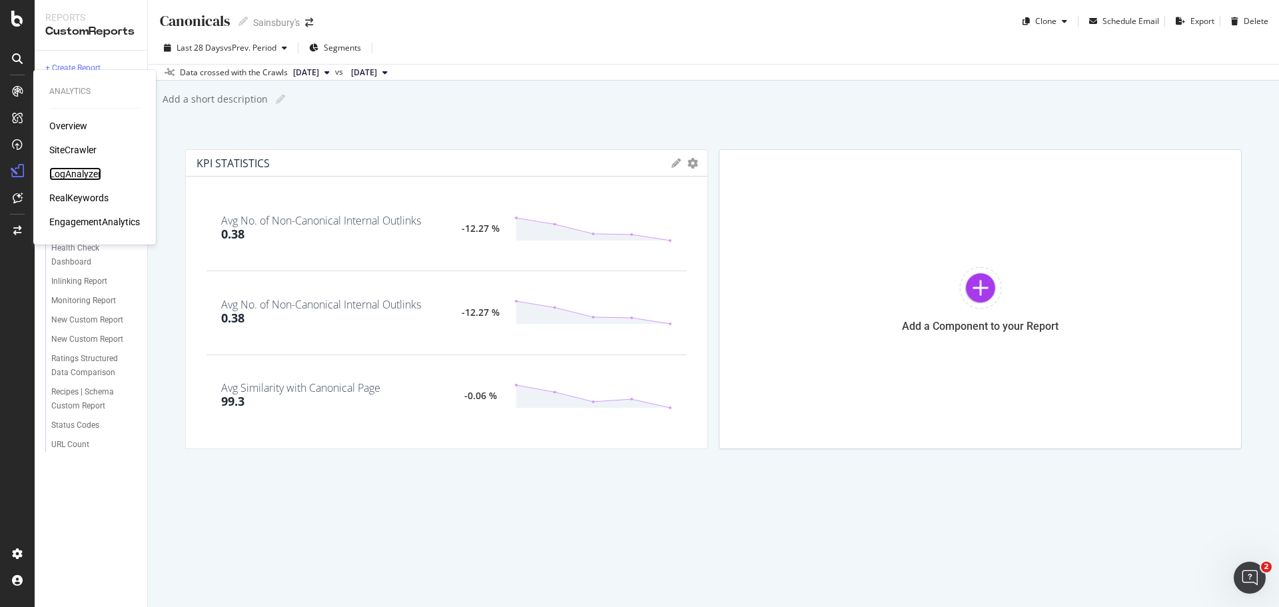
click at [73, 179] on div "LogAnalyzer" at bounding box center [75, 173] width 52 height 13
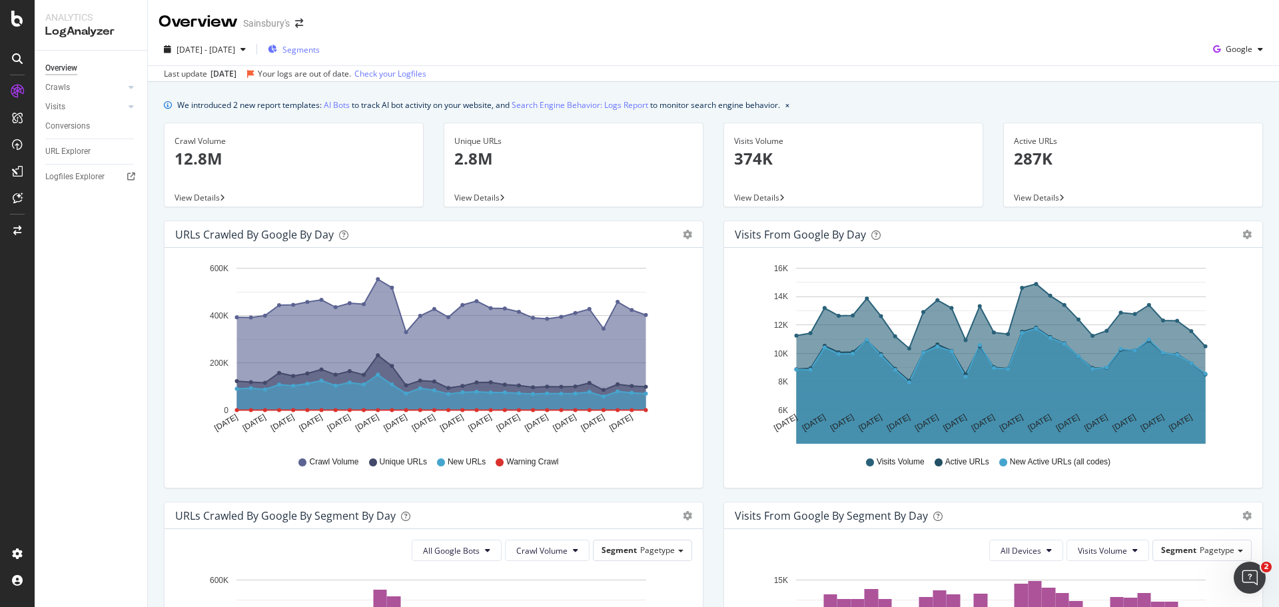
click at [320, 49] on span "Segments" at bounding box center [300, 49] width 37 height 11
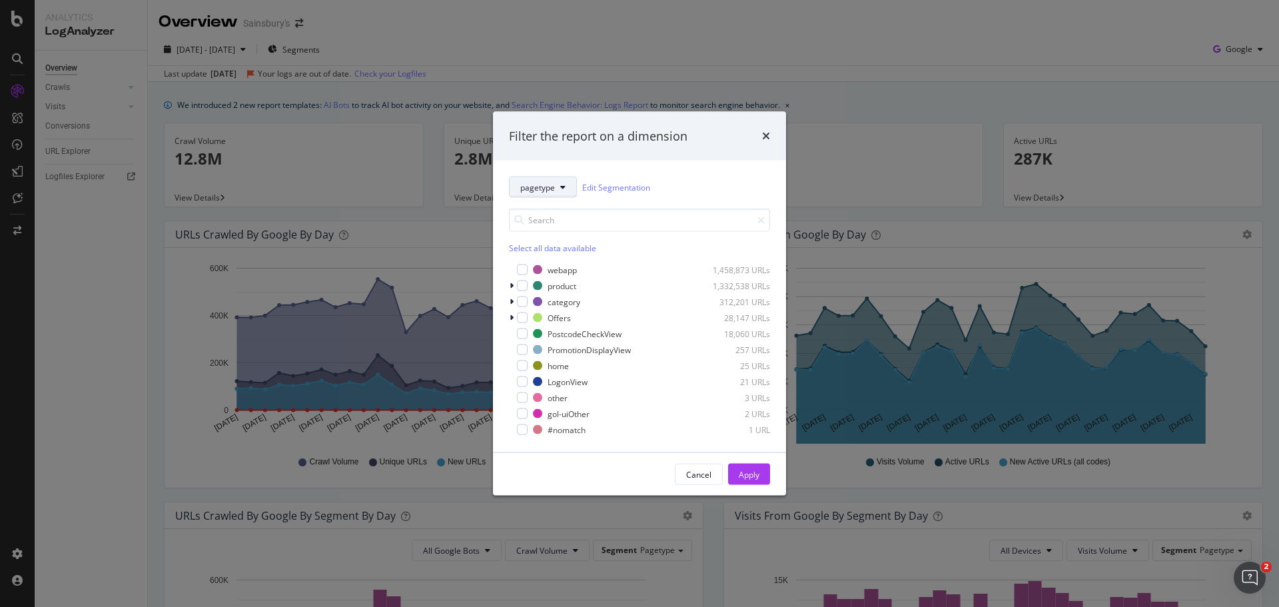
click at [554, 187] on span "pagetype" at bounding box center [537, 186] width 35 height 11
drag, startPoint x: 632, startPoint y: 472, endPoint x: 656, endPoint y: 484, distance: 26.8
click at [632, 366] on div "Cancel Apply" at bounding box center [639, 474] width 261 height 21
click at [694, 366] on div "Cancel" at bounding box center [698, 473] width 25 height 11
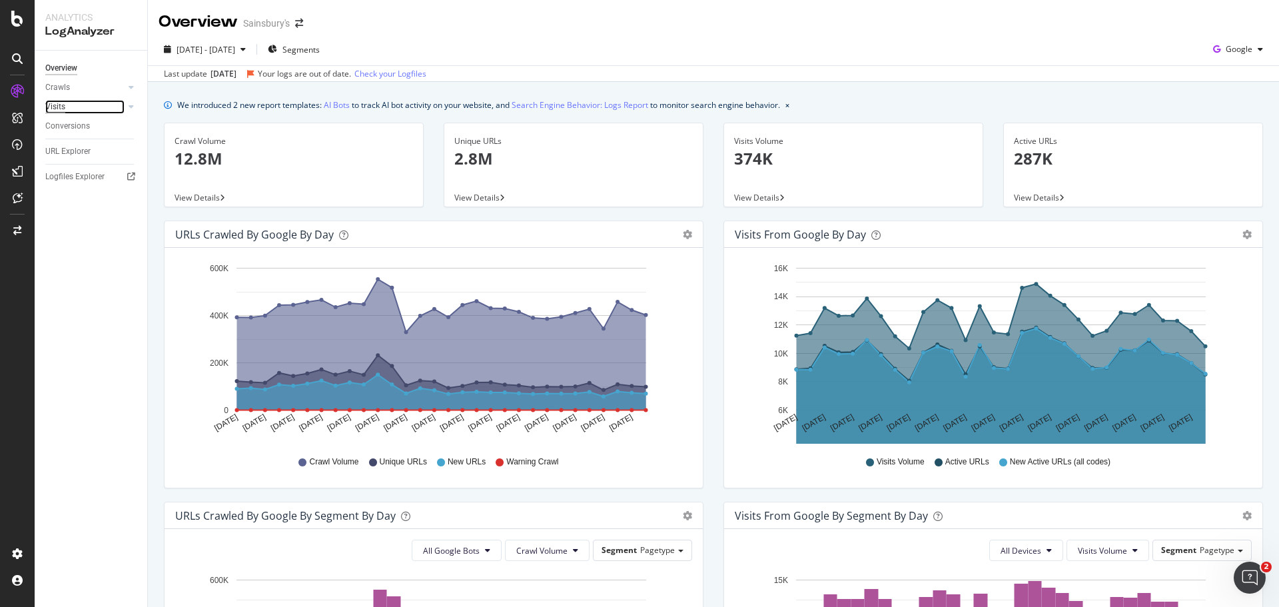
click at [62, 109] on div "Visits" at bounding box center [55, 107] width 20 height 14
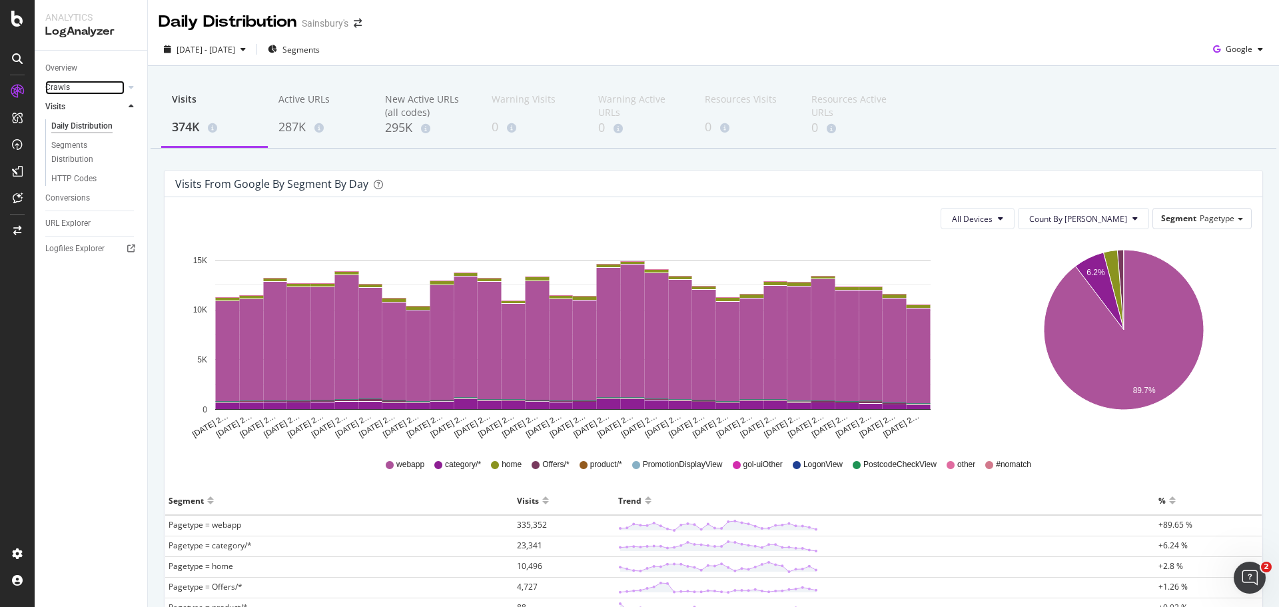
click at [71, 89] on link "Crawls" at bounding box center [84, 88] width 79 height 14
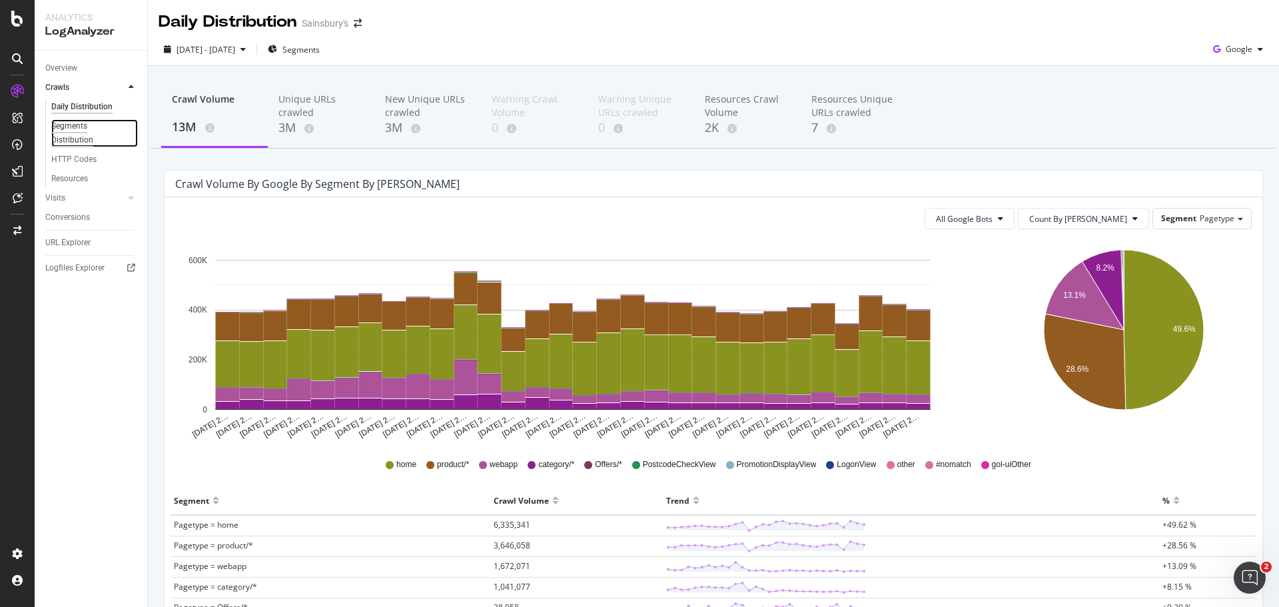
click at [64, 133] on div "Segments Distribution" at bounding box center [88, 133] width 74 height 28
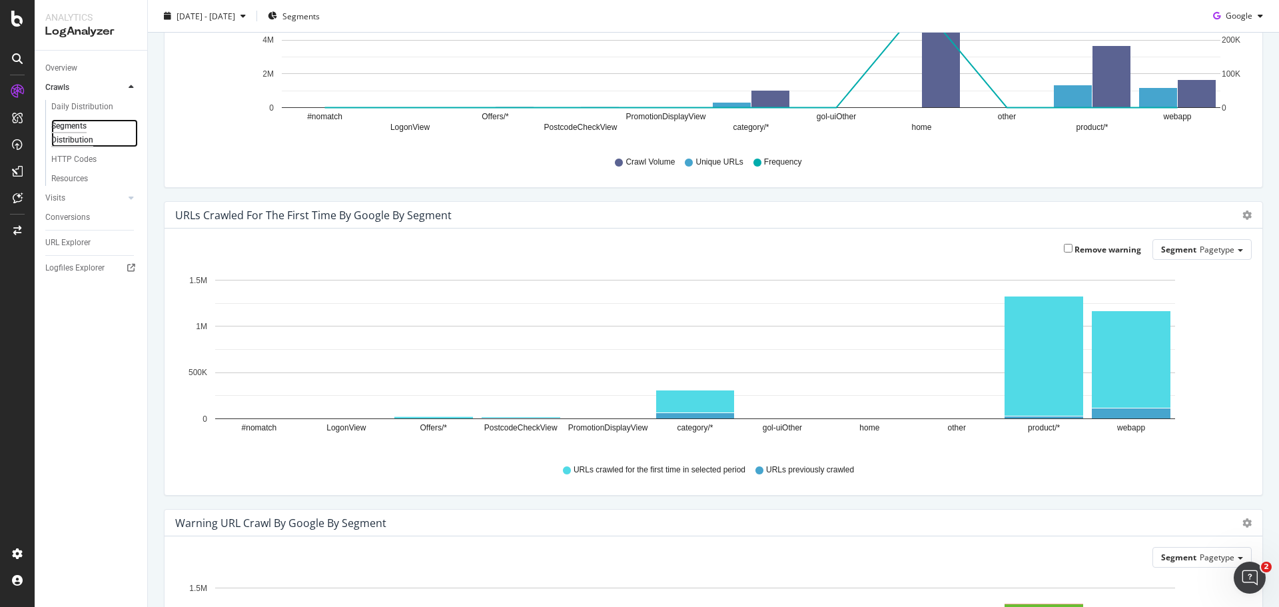
scroll to position [179, 0]
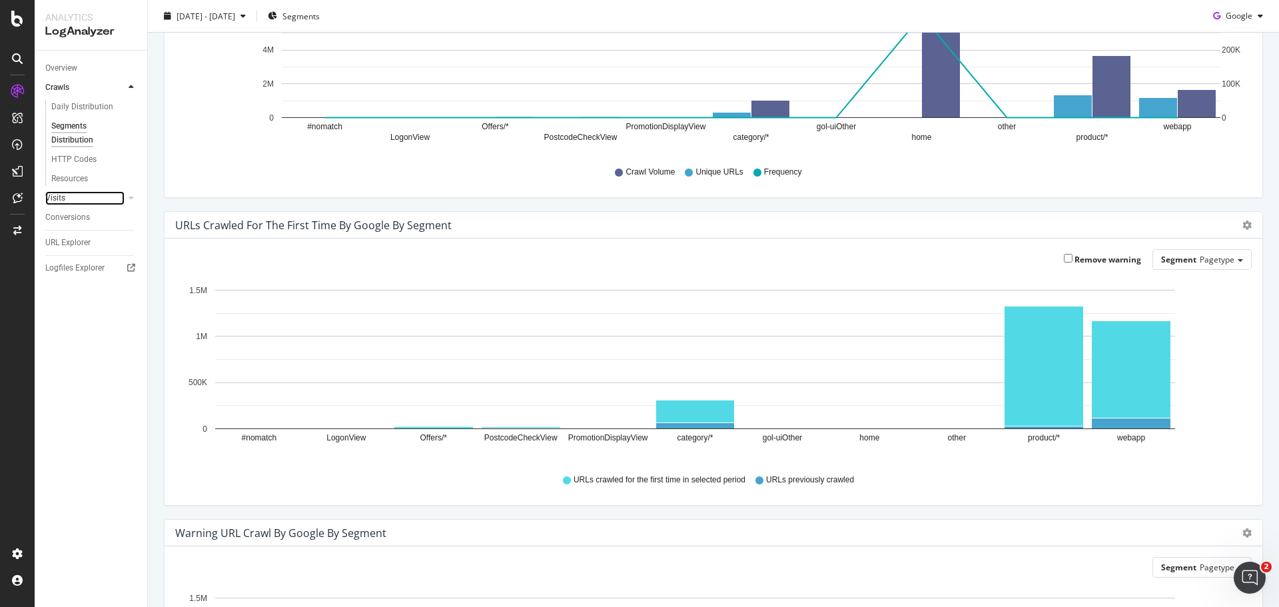
click at [111, 198] on div at bounding box center [117, 197] width 13 height 13
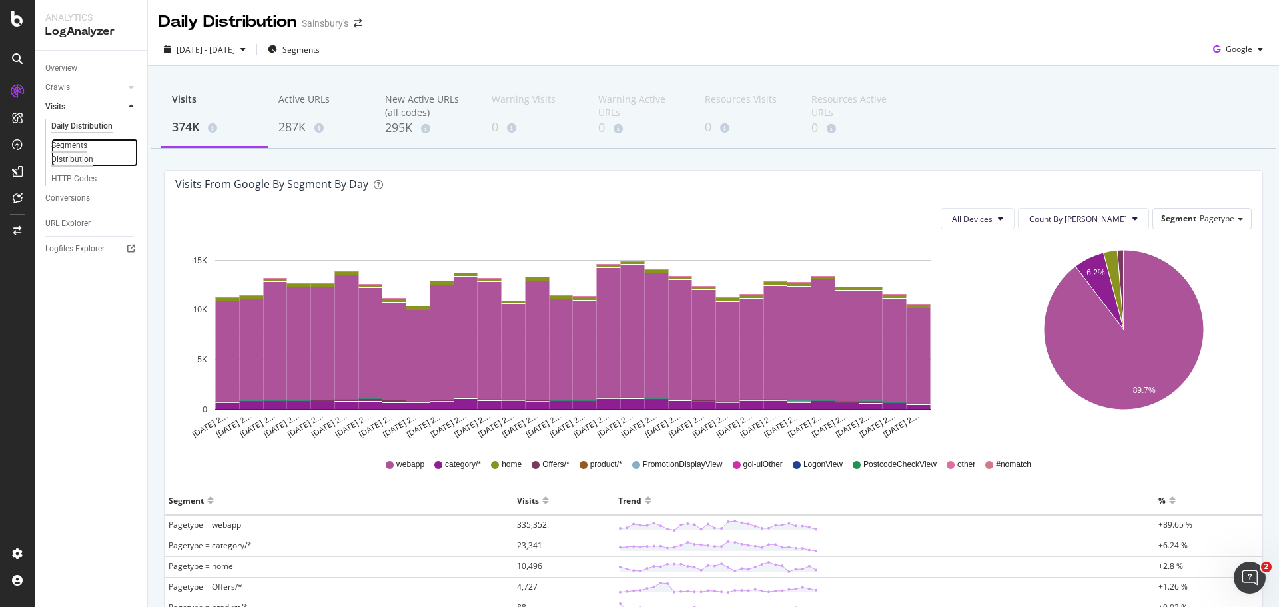
click at [76, 163] on div "Segments Distribution" at bounding box center [88, 153] width 74 height 28
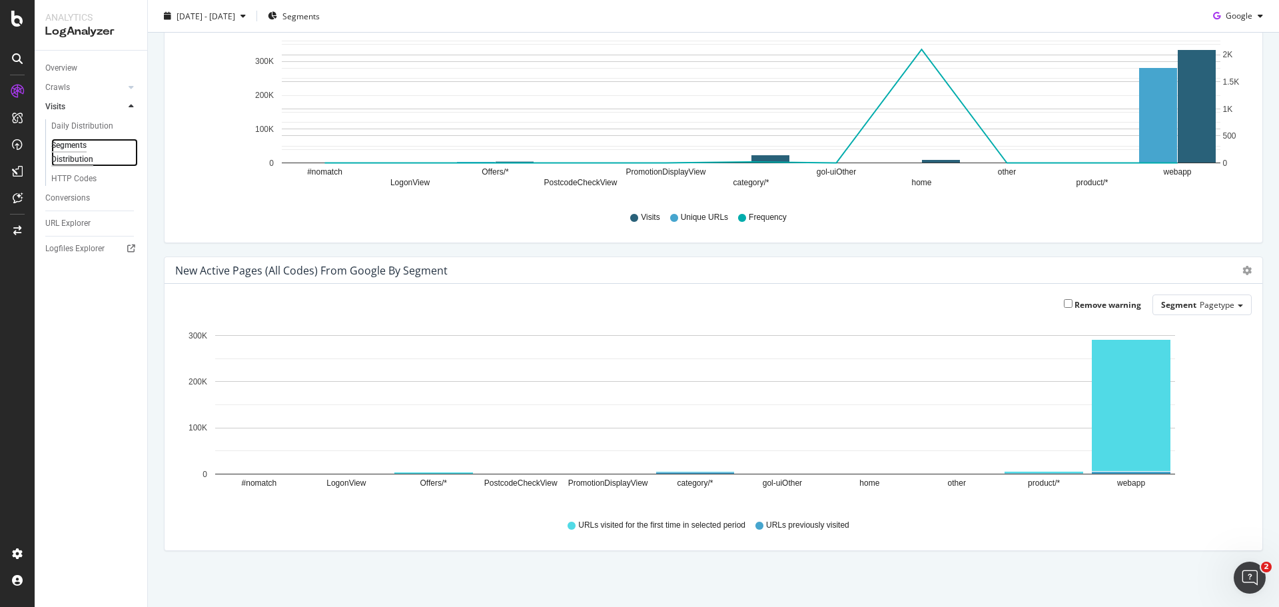
scroll to position [137, 0]
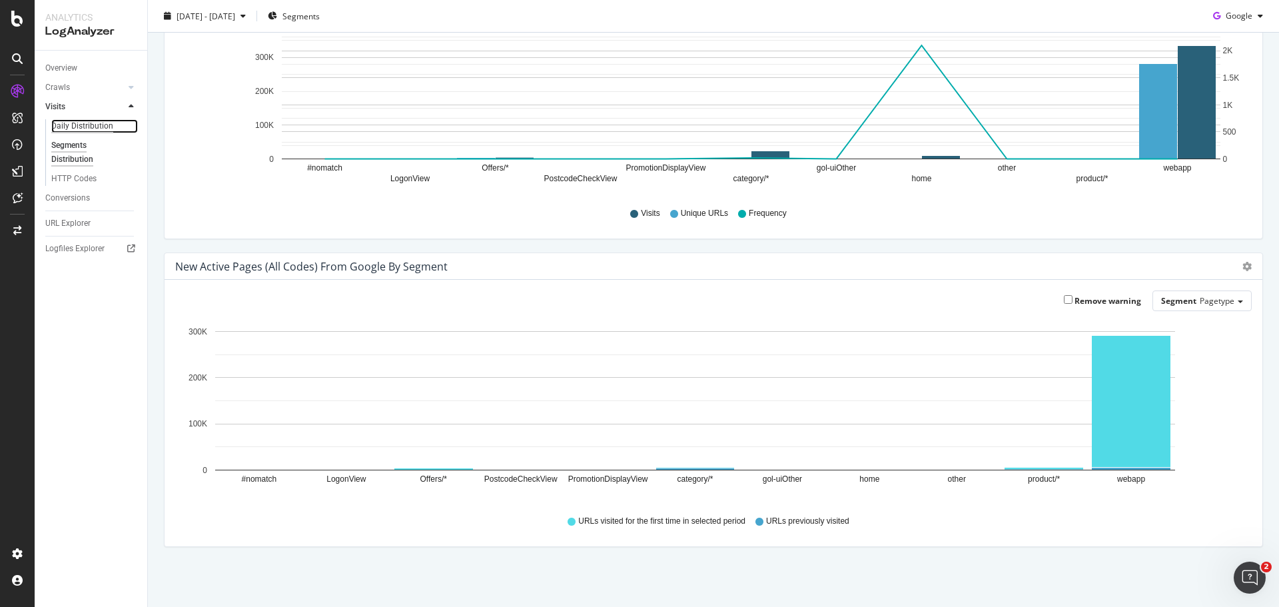
click at [91, 125] on div "Daily Distribution" at bounding box center [82, 126] width 62 height 14
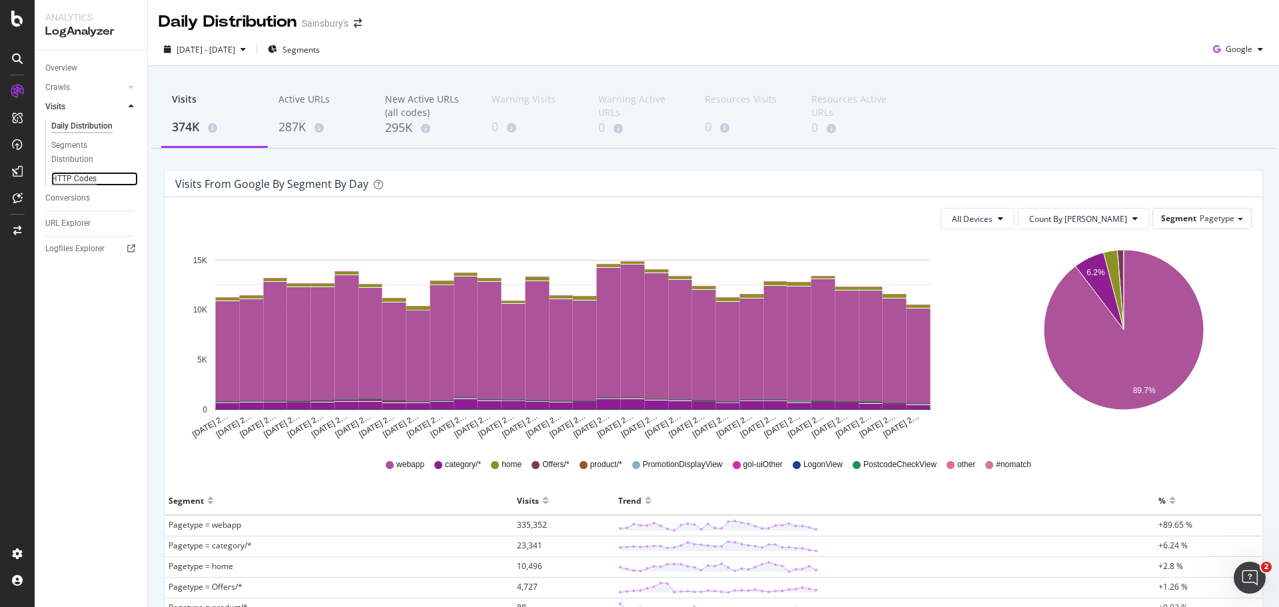
click at [93, 181] on div "HTTP Codes" at bounding box center [73, 179] width 45 height 14
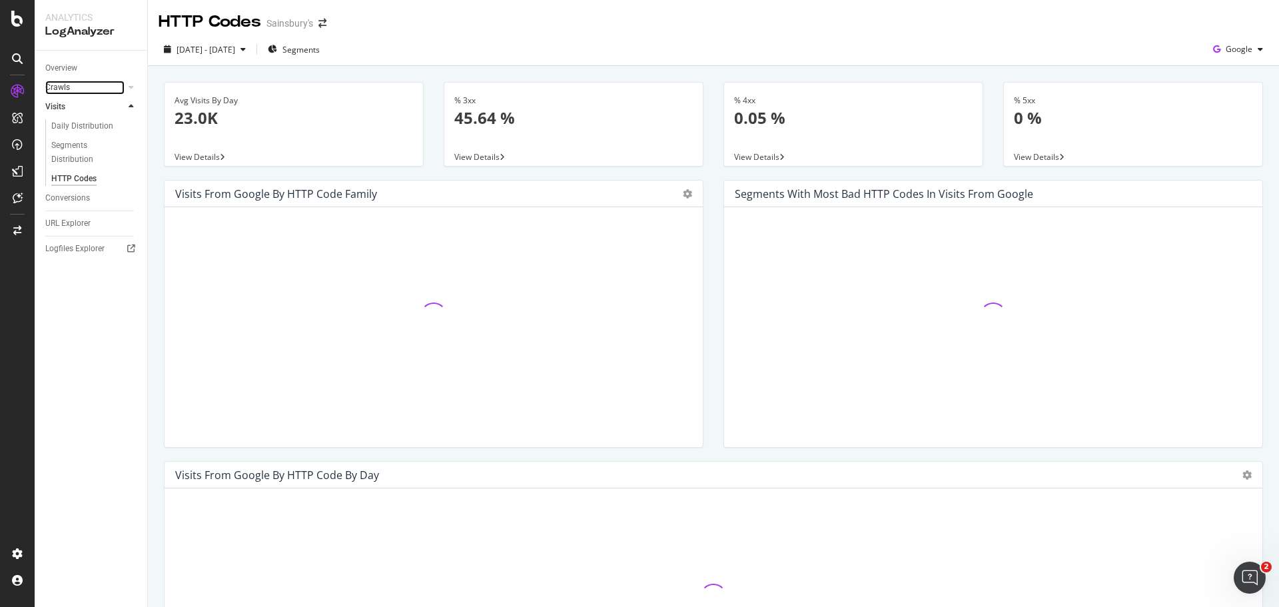
click at [88, 89] on link "Crawls" at bounding box center [84, 88] width 79 height 14
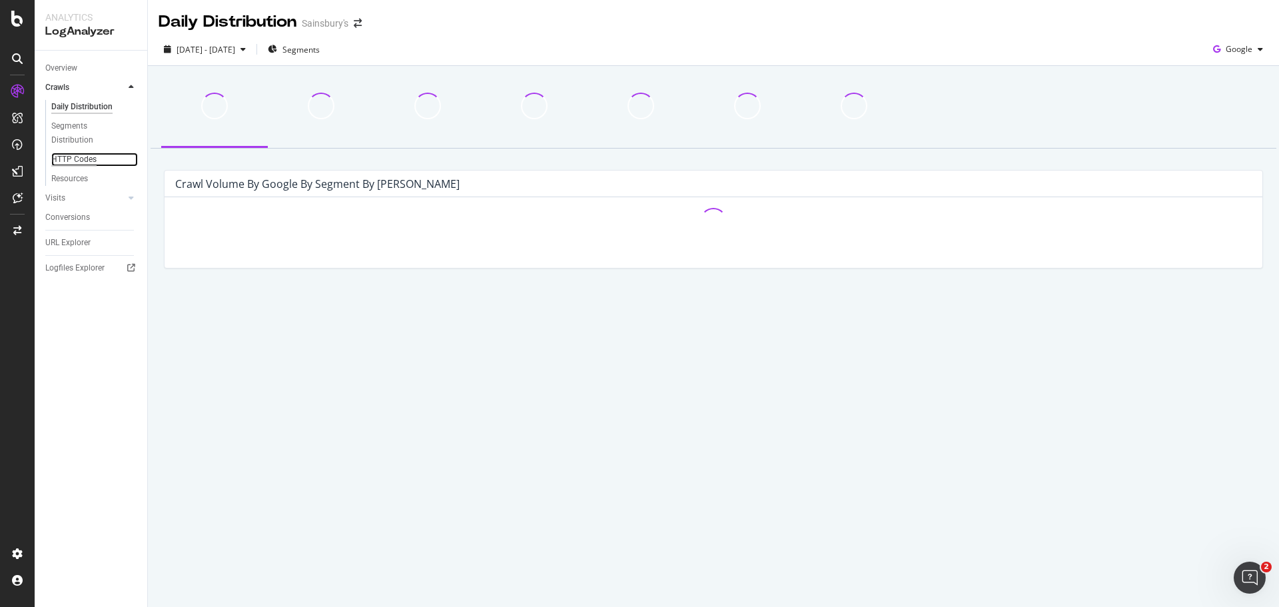
click at [87, 161] on div "HTTP Codes" at bounding box center [73, 160] width 45 height 14
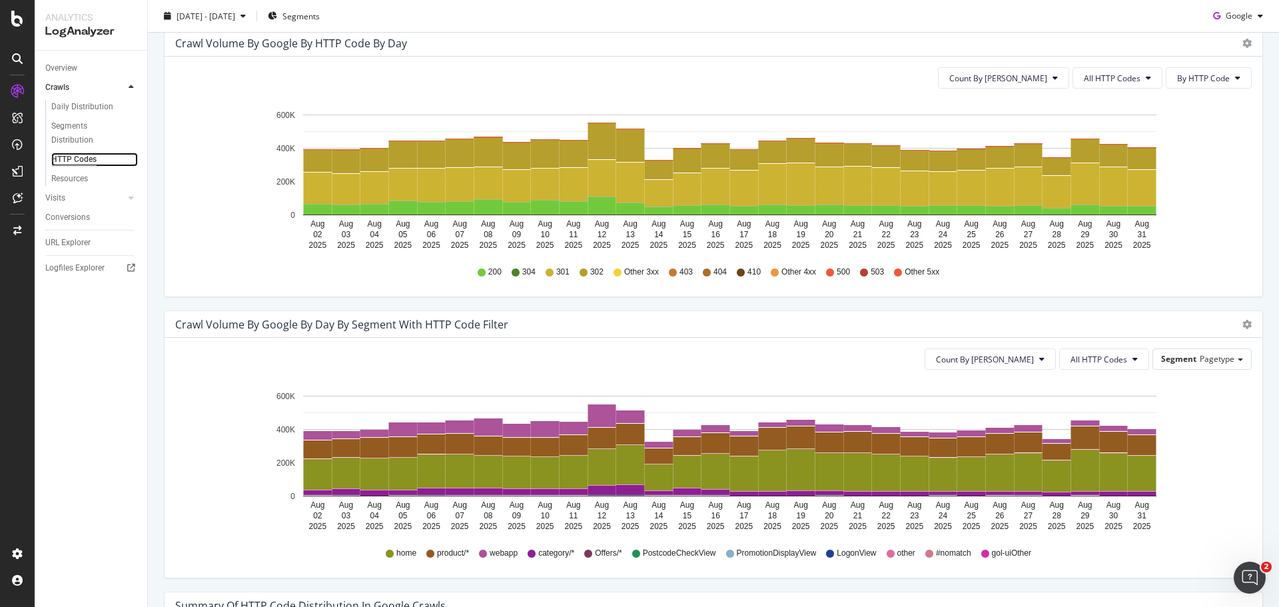
scroll to position [400, 0]
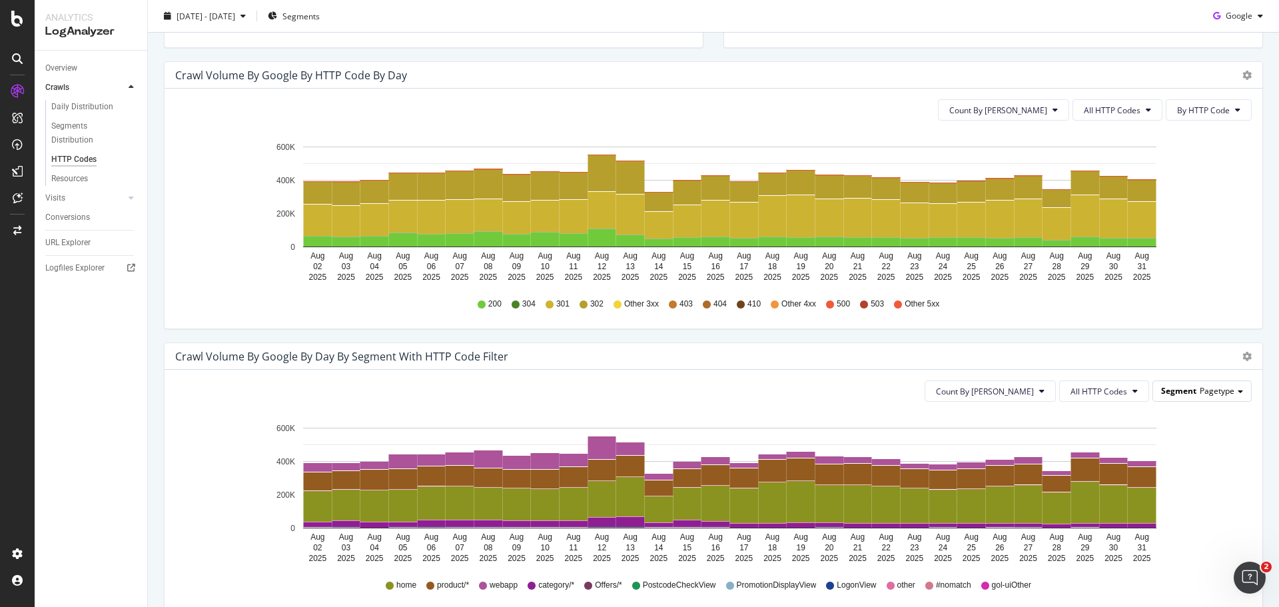
click at [852, 366] on span "Pagetype" at bounding box center [1217, 390] width 35 height 11
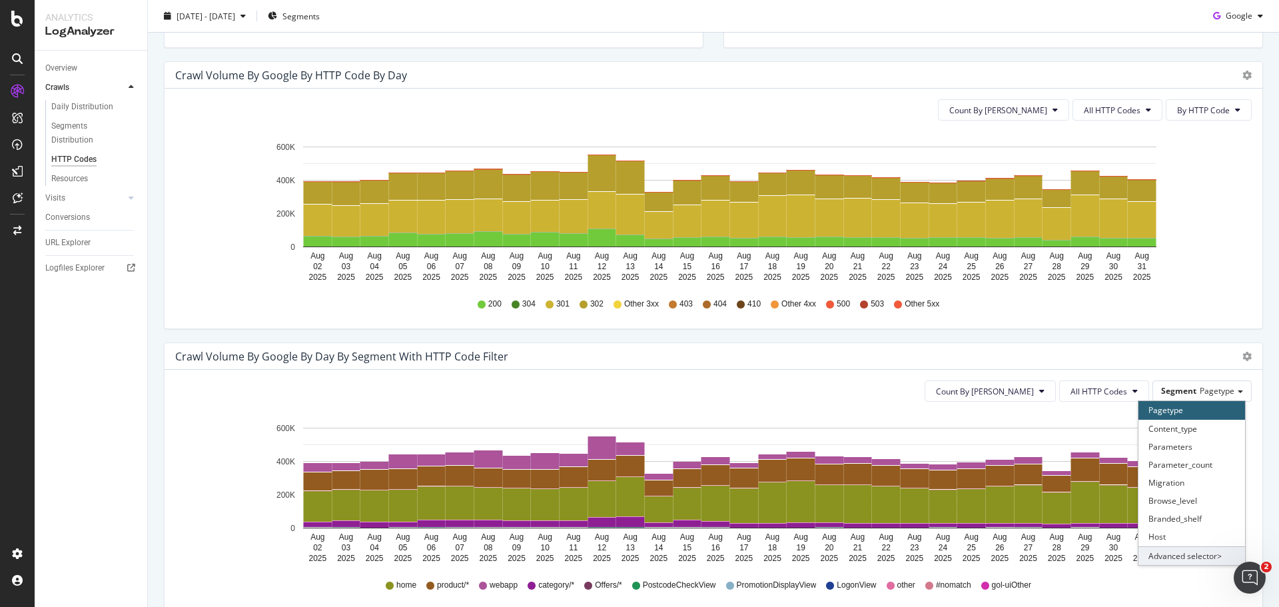
click at [852, 366] on div "Advanced selector >" at bounding box center [1192, 555] width 107 height 19
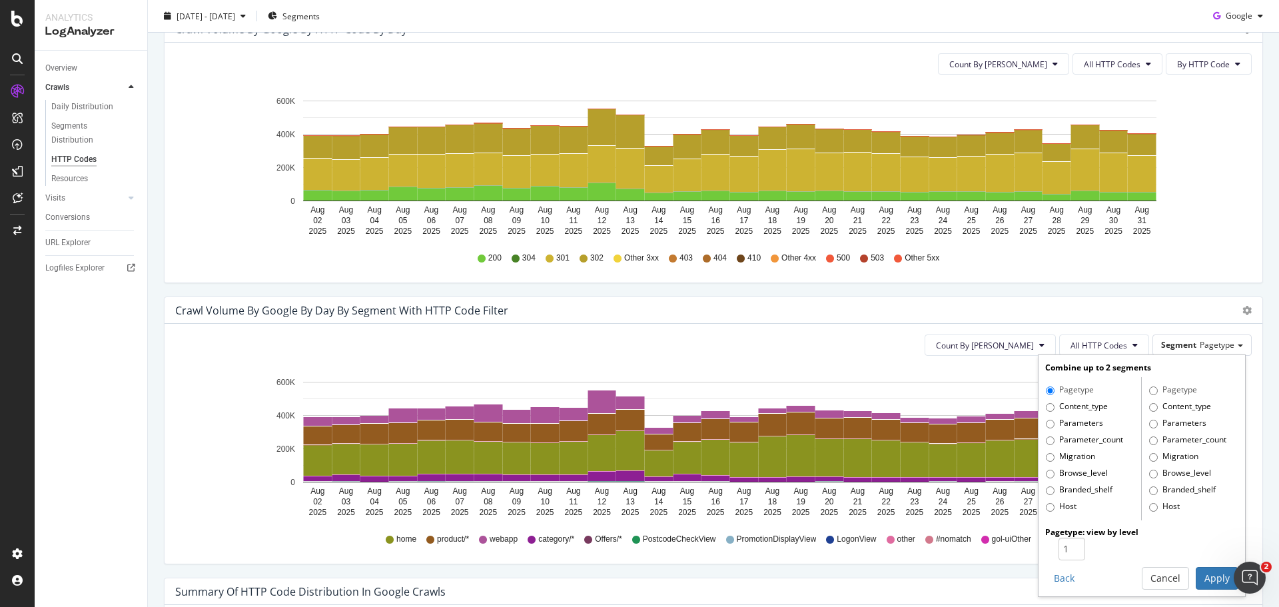
scroll to position [466, 0]
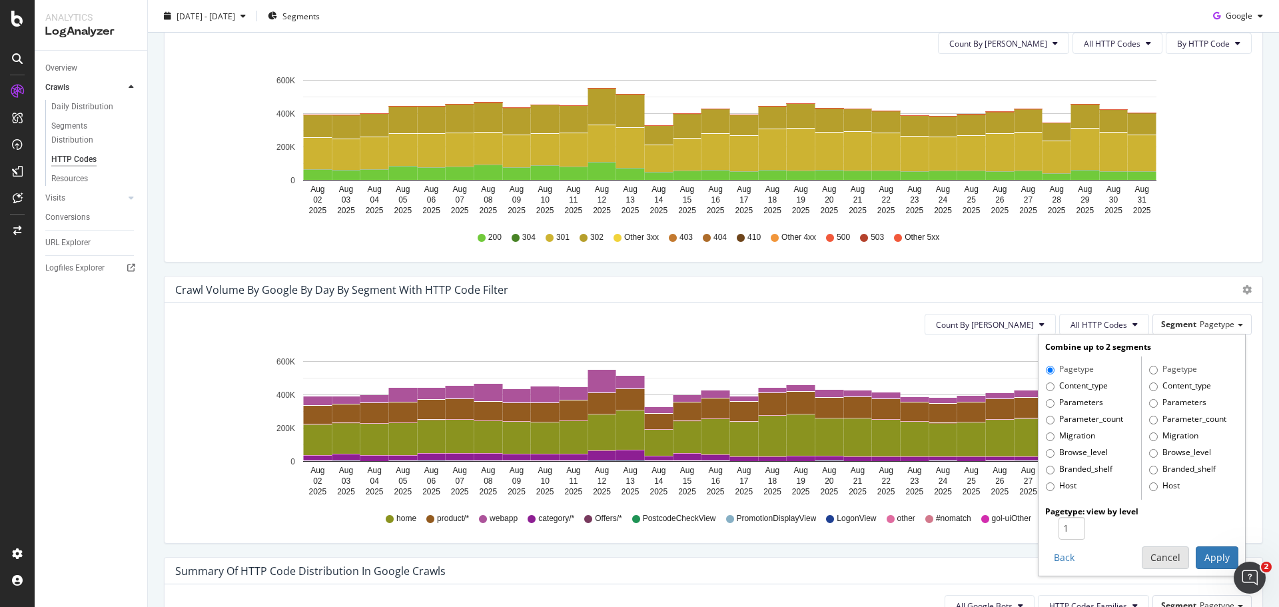
click at [852, 366] on button "Cancel" at bounding box center [1165, 557] width 47 height 23
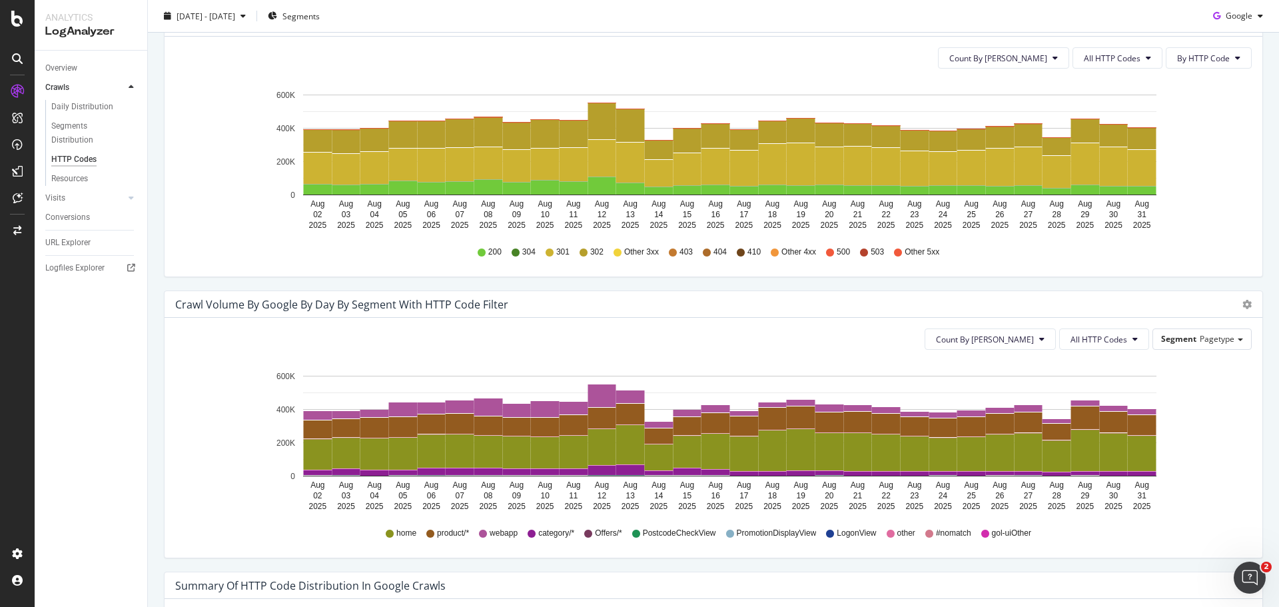
scroll to position [304, 0]
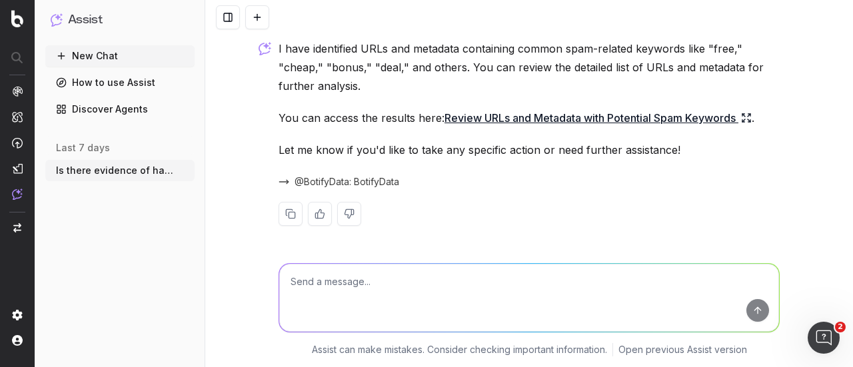
scroll to position [1658, 0]
